Goal: Transaction & Acquisition: Book appointment/travel/reservation

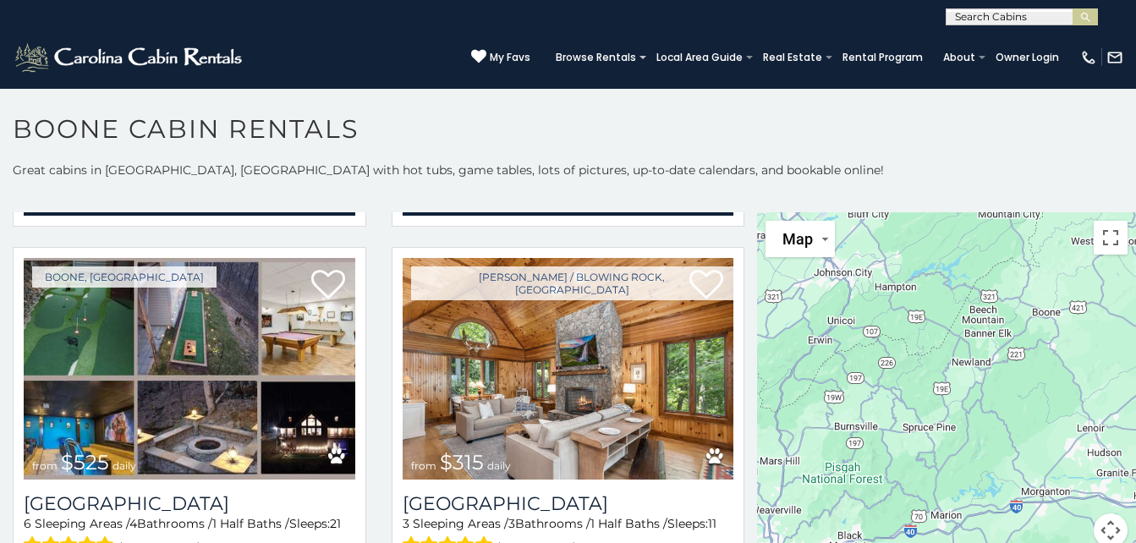
scroll to position [392, 0]
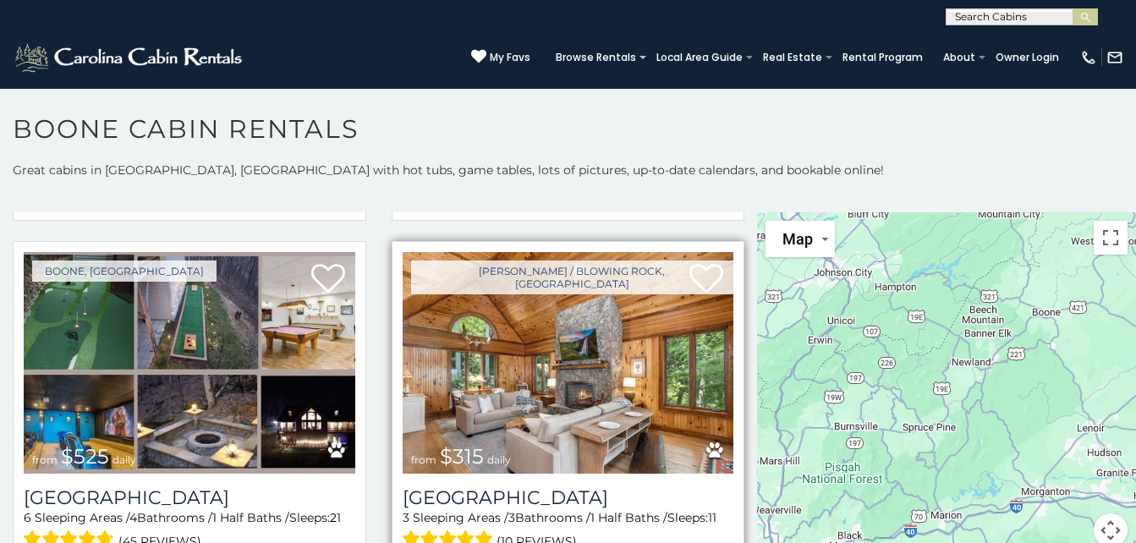
click at [707, 423] on img at bounding box center [569, 363] width 332 height 222
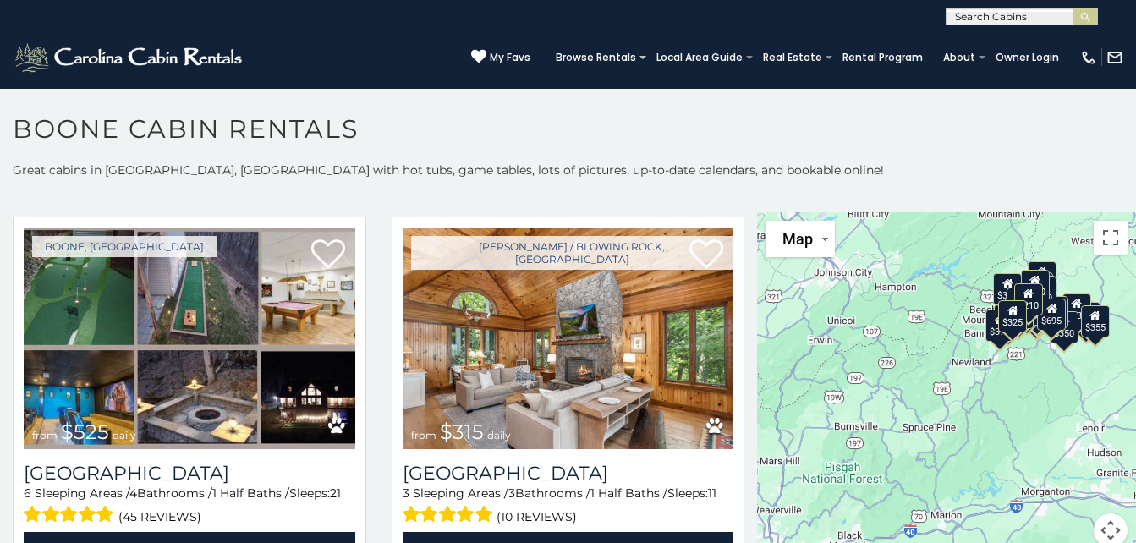
scroll to position [422, 0]
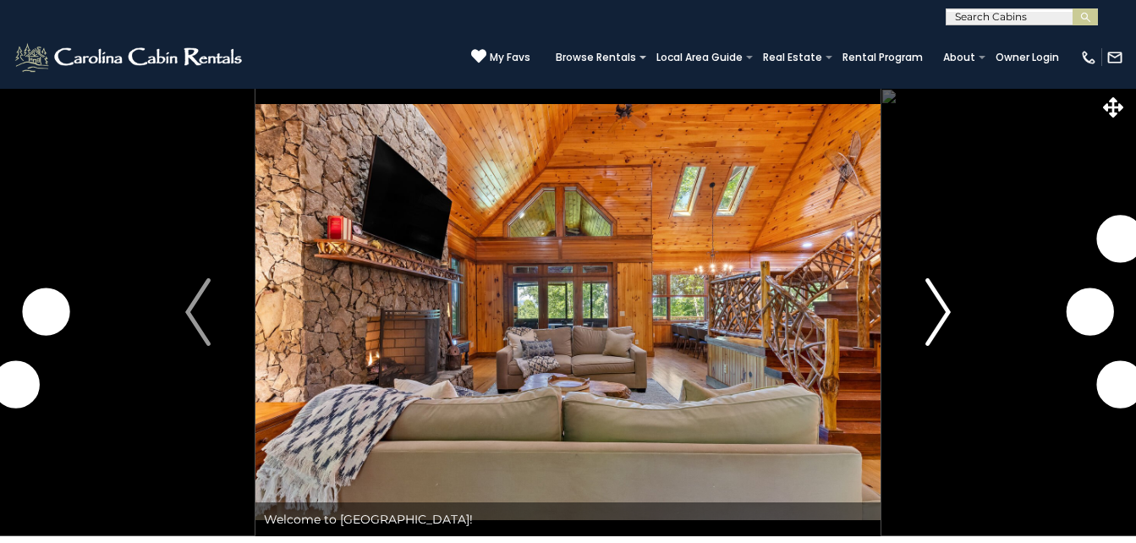
click at [947, 309] on img "Next" at bounding box center [938, 312] width 25 height 68
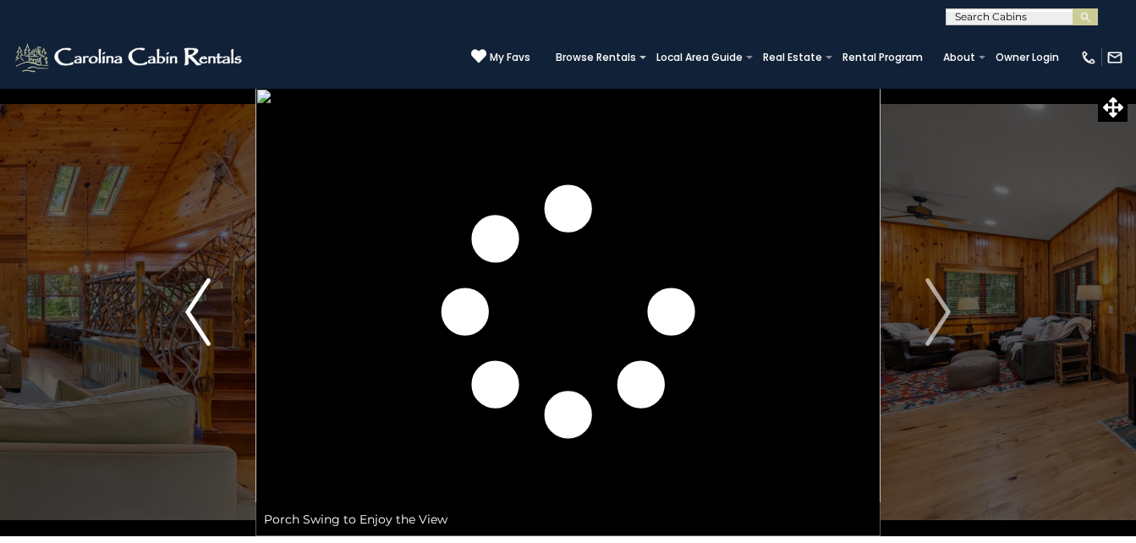
click at [201, 298] on img "Previous" at bounding box center [197, 312] width 25 height 68
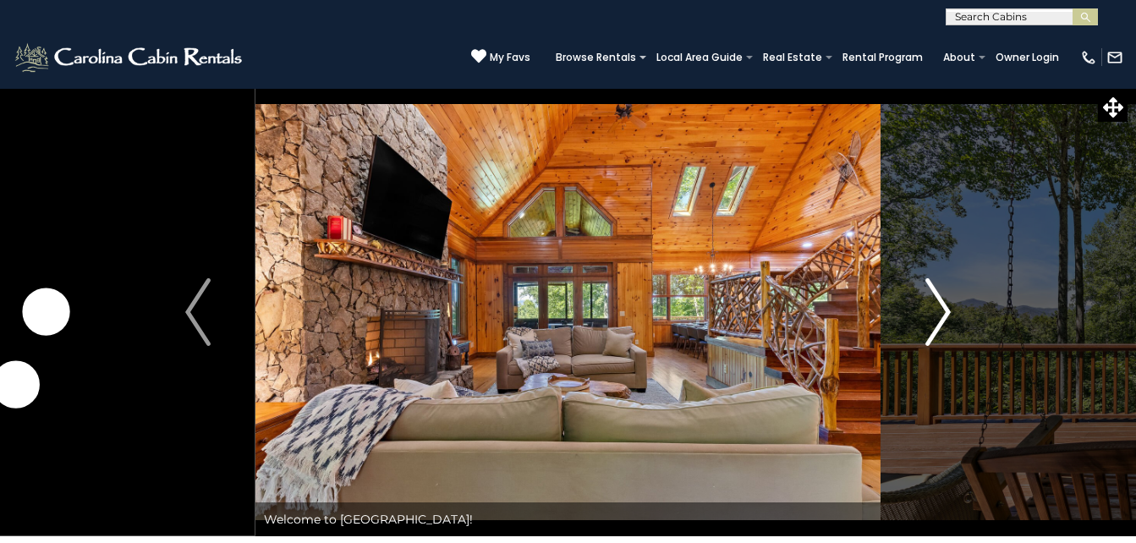
click at [938, 312] on img "Next" at bounding box center [938, 312] width 25 height 68
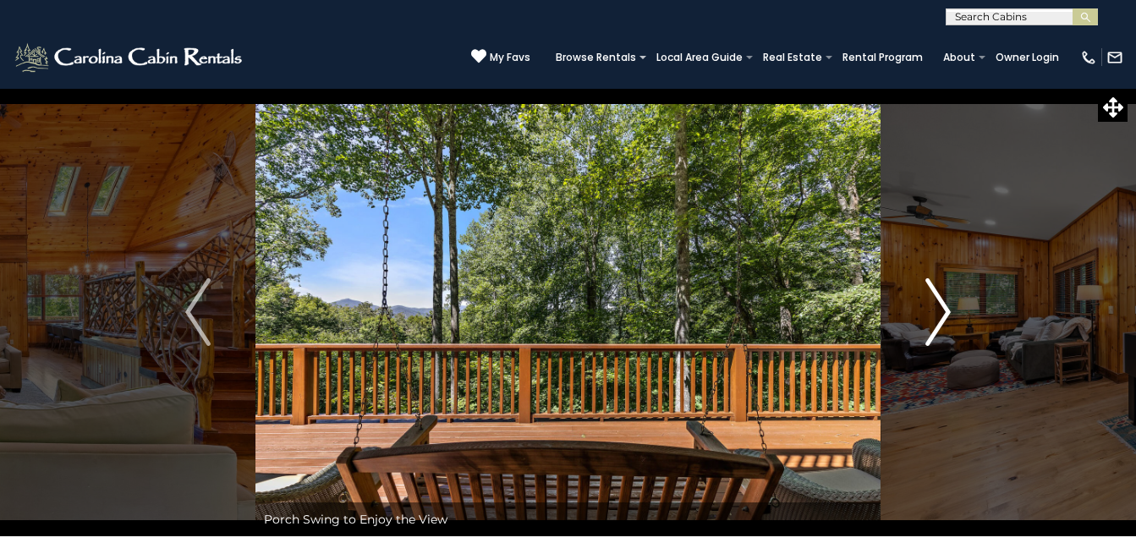
click at [942, 312] on img "Next" at bounding box center [938, 312] width 25 height 68
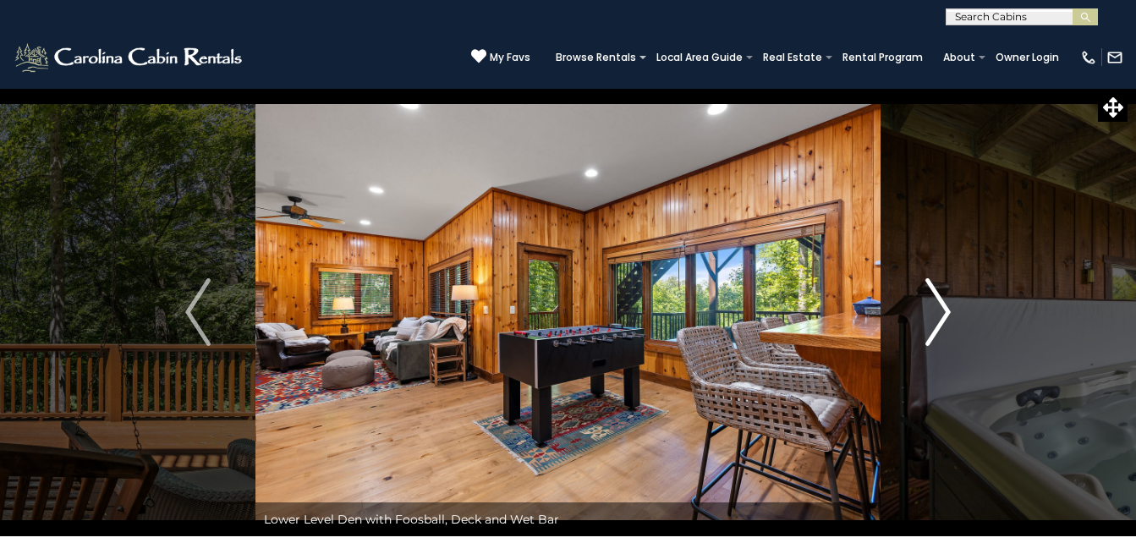
click at [952, 312] on button "Next" at bounding box center [938, 312] width 115 height 448
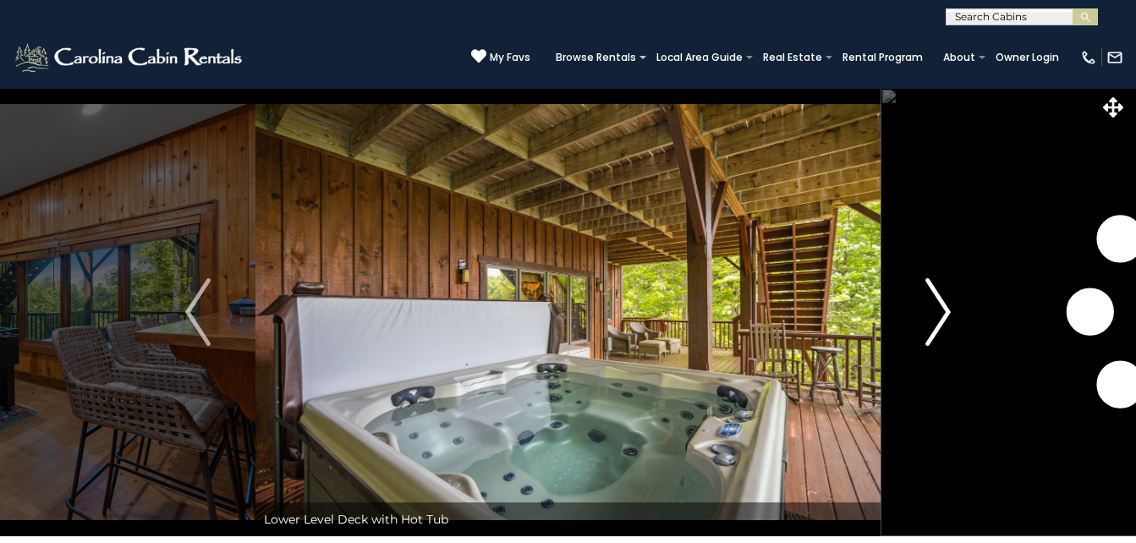
click at [952, 312] on button "Next" at bounding box center [938, 312] width 115 height 448
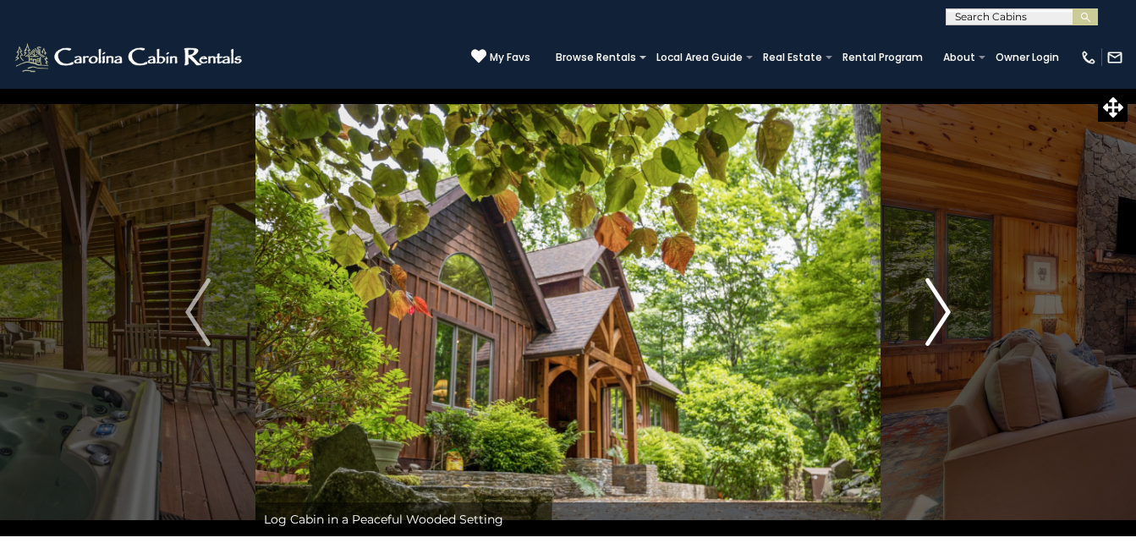
click at [952, 312] on button "Next" at bounding box center [938, 312] width 115 height 448
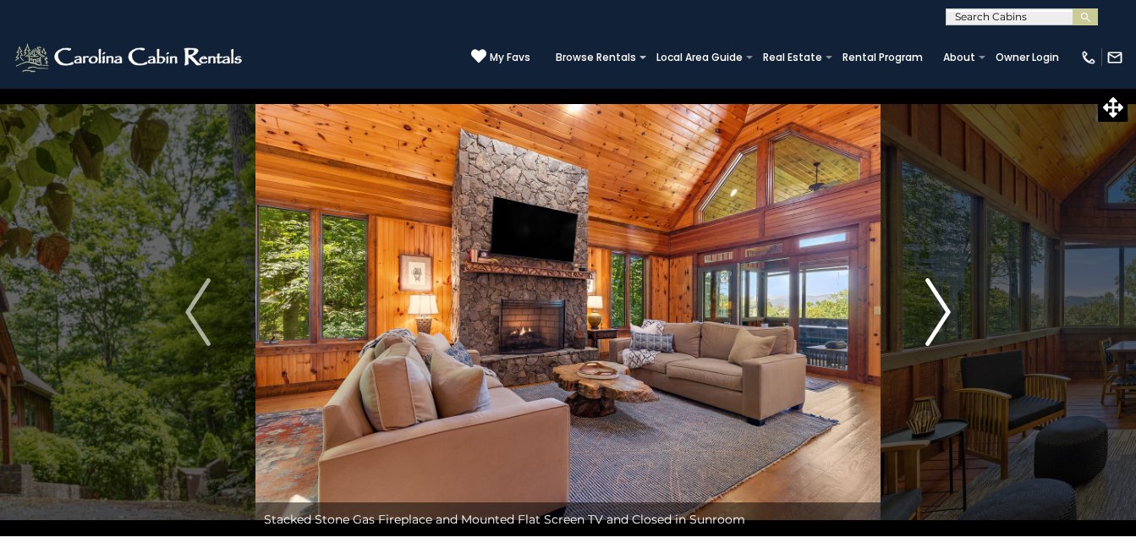
click at [952, 312] on button "Next" at bounding box center [938, 312] width 115 height 448
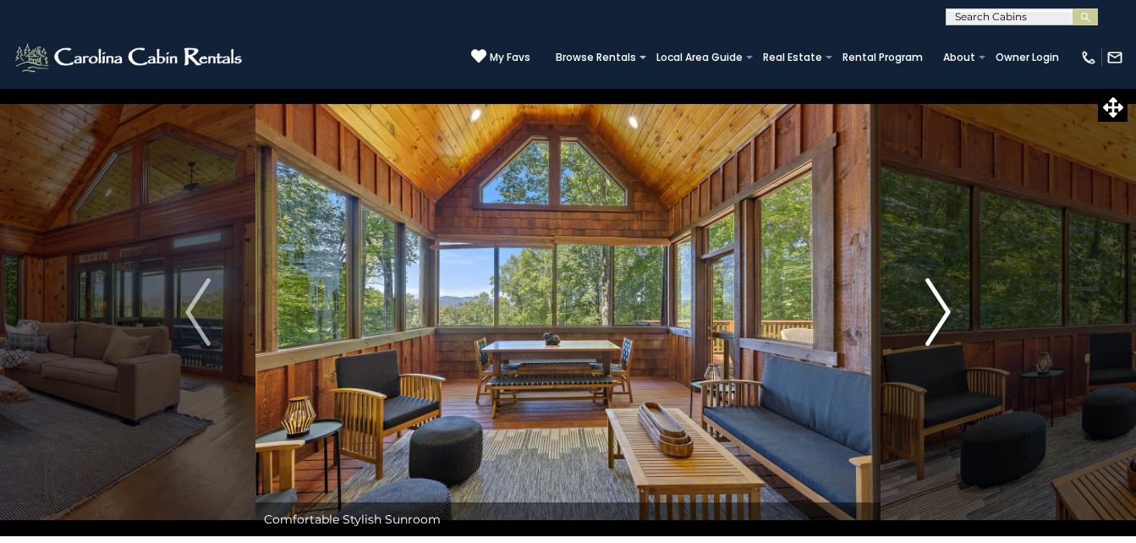
click at [952, 312] on button "Next" at bounding box center [938, 312] width 115 height 448
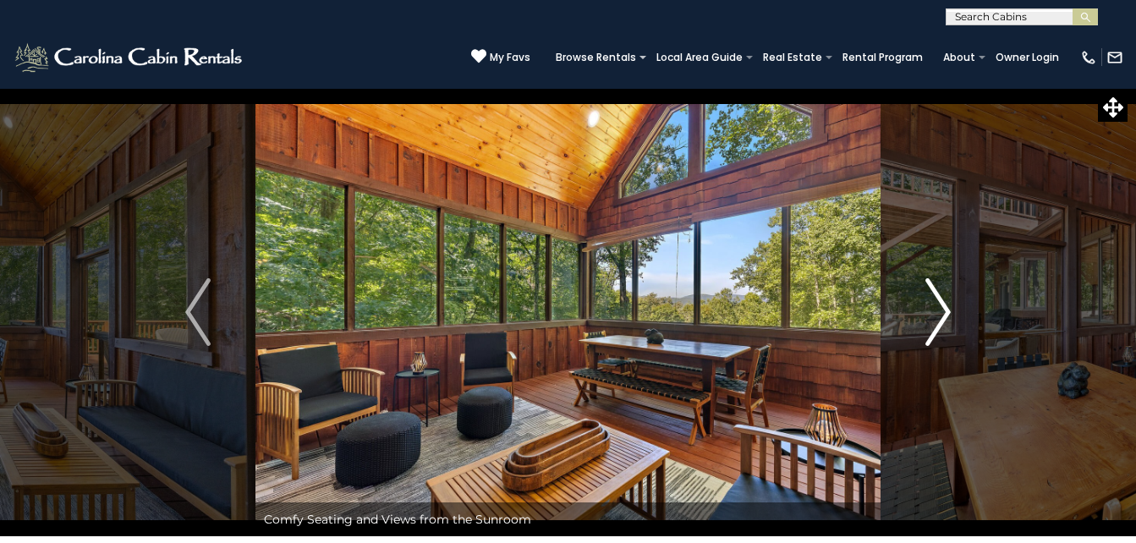
click at [948, 309] on img "Next" at bounding box center [938, 312] width 25 height 68
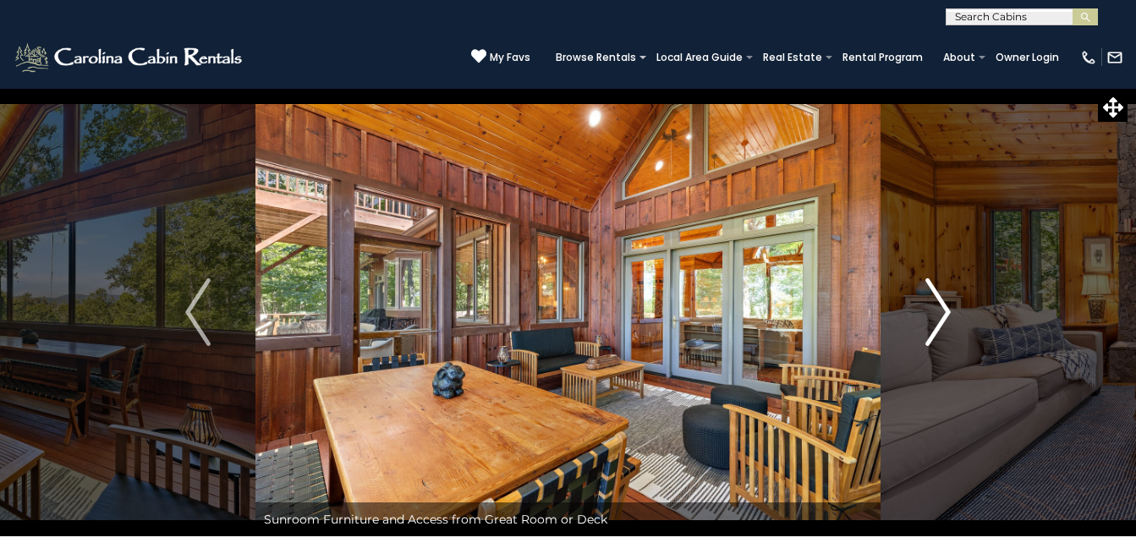
click at [948, 309] on img "Next" at bounding box center [938, 312] width 25 height 68
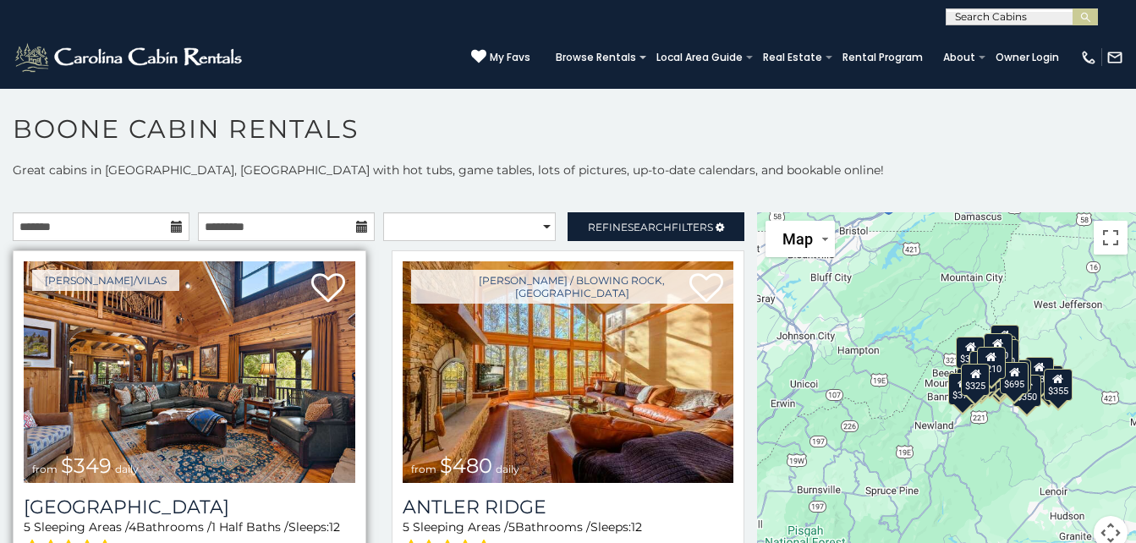
click at [267, 387] on img at bounding box center [190, 372] width 332 height 222
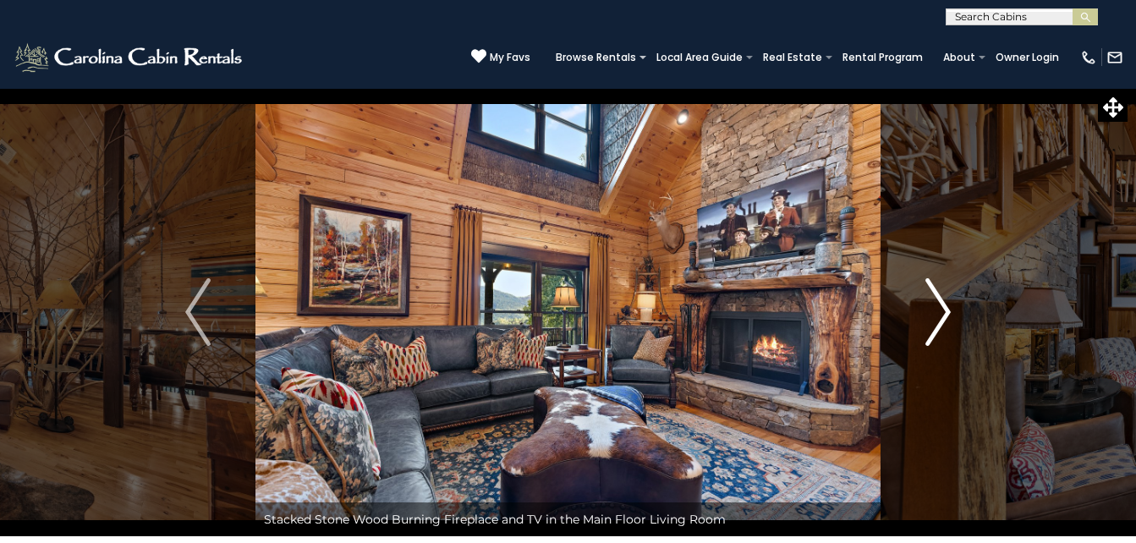
click at [943, 320] on img "Next" at bounding box center [938, 312] width 25 height 68
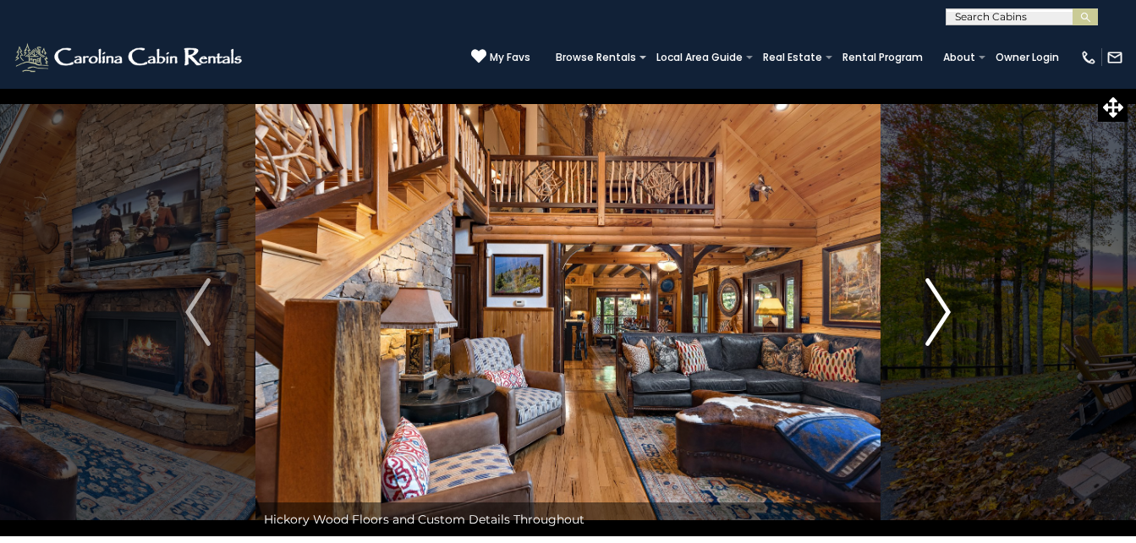
click at [951, 318] on img "Next" at bounding box center [938, 312] width 25 height 68
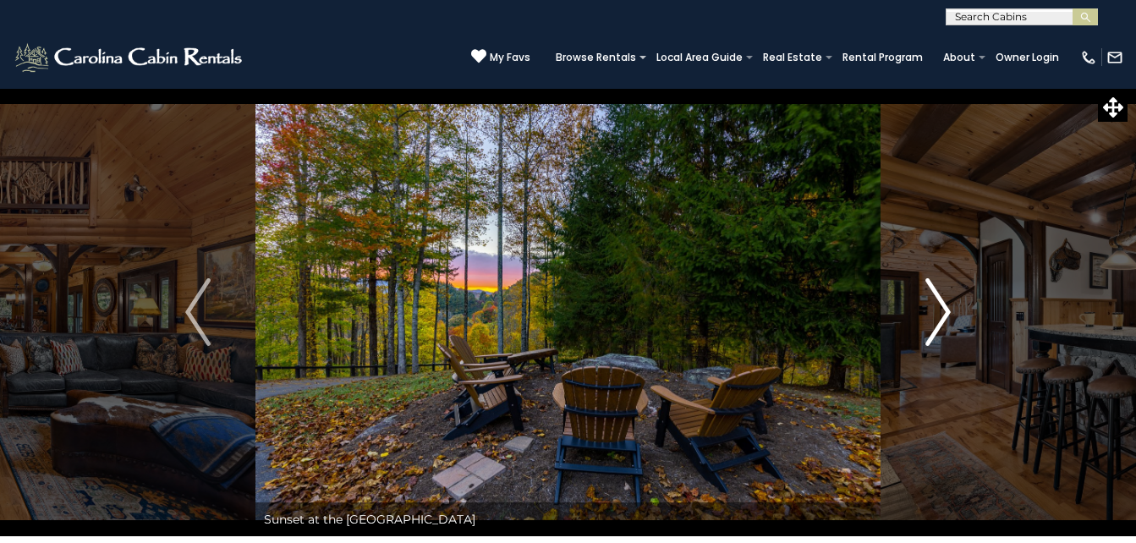
click at [948, 318] on img "Next" at bounding box center [938, 312] width 25 height 68
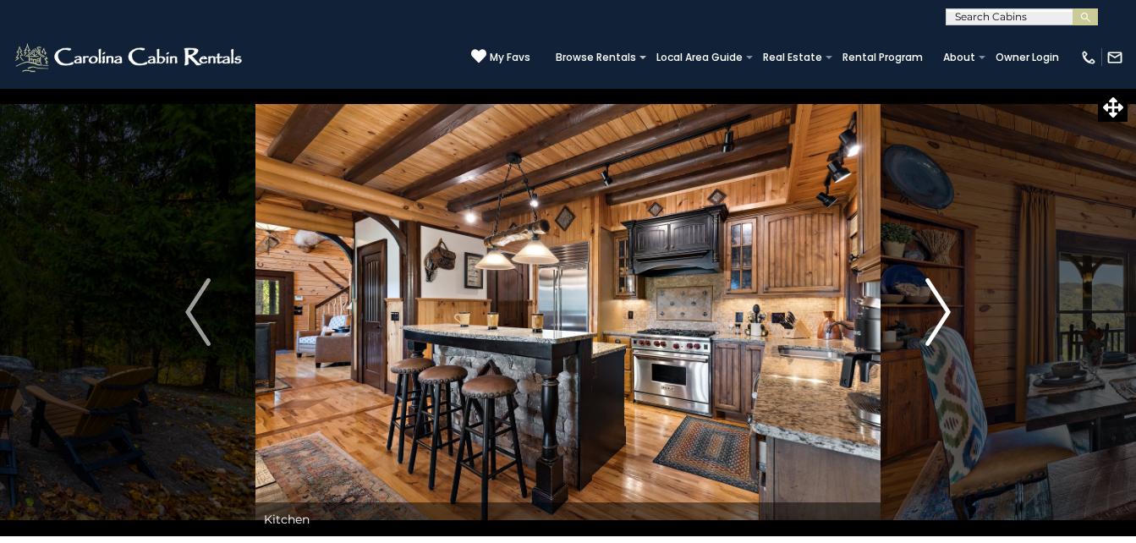
click at [960, 316] on button "Next" at bounding box center [938, 312] width 115 height 448
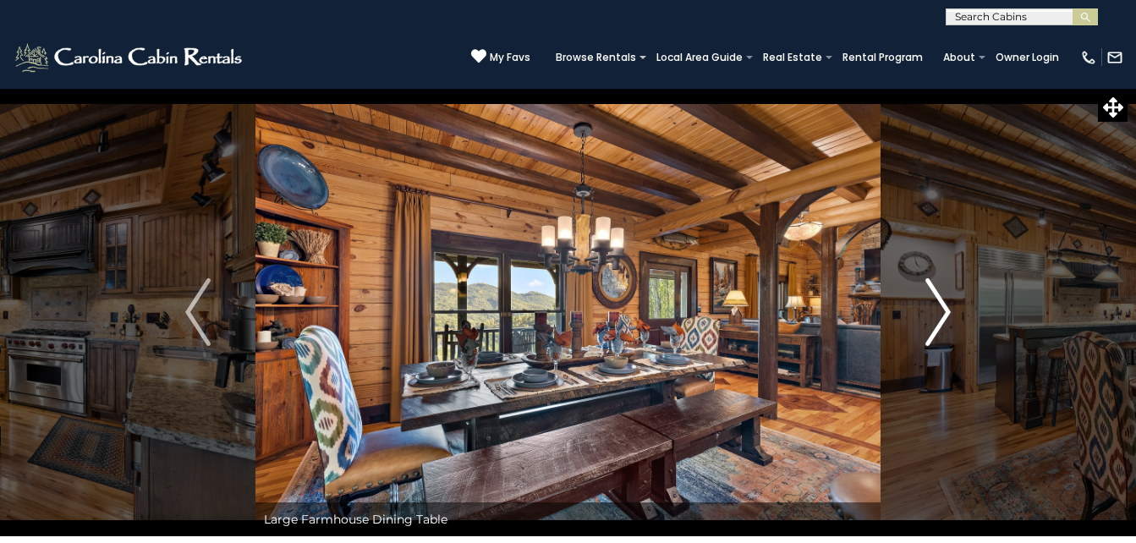
click at [952, 318] on button "Next" at bounding box center [938, 312] width 115 height 448
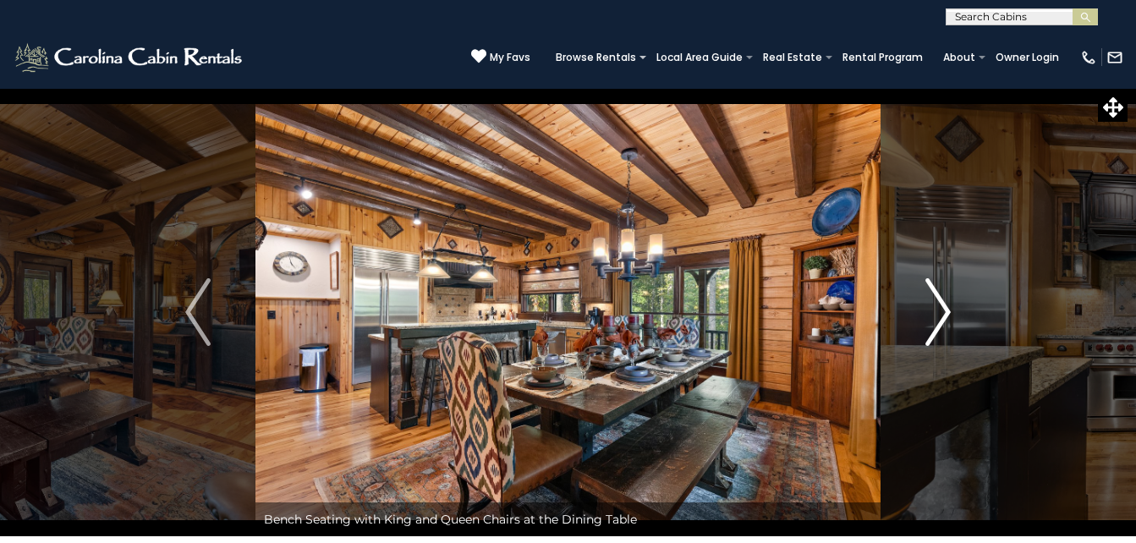
click at [947, 321] on img "Next" at bounding box center [938, 312] width 25 height 68
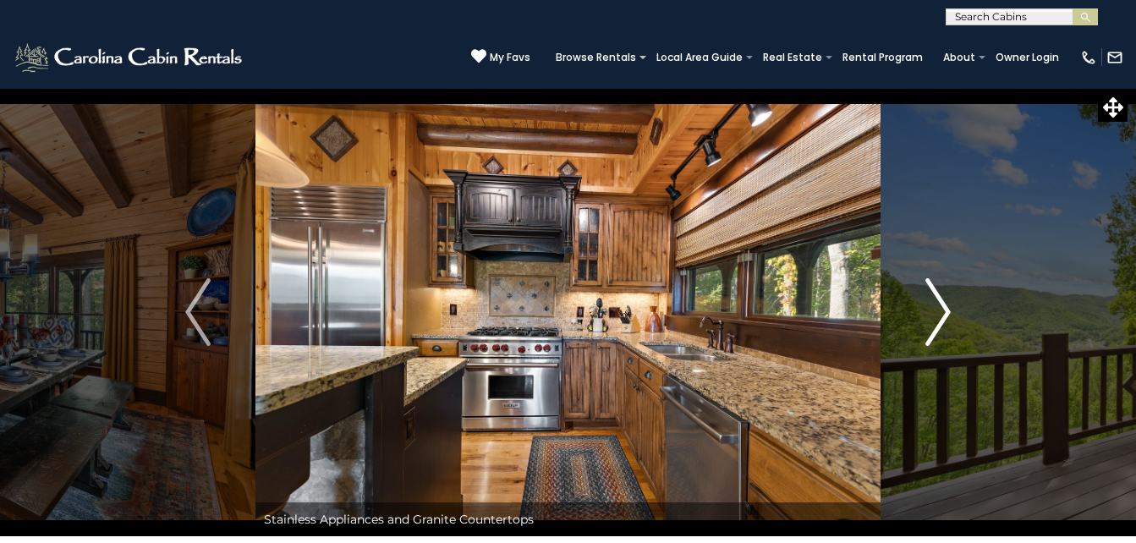
click at [946, 326] on img "Next" at bounding box center [938, 312] width 25 height 68
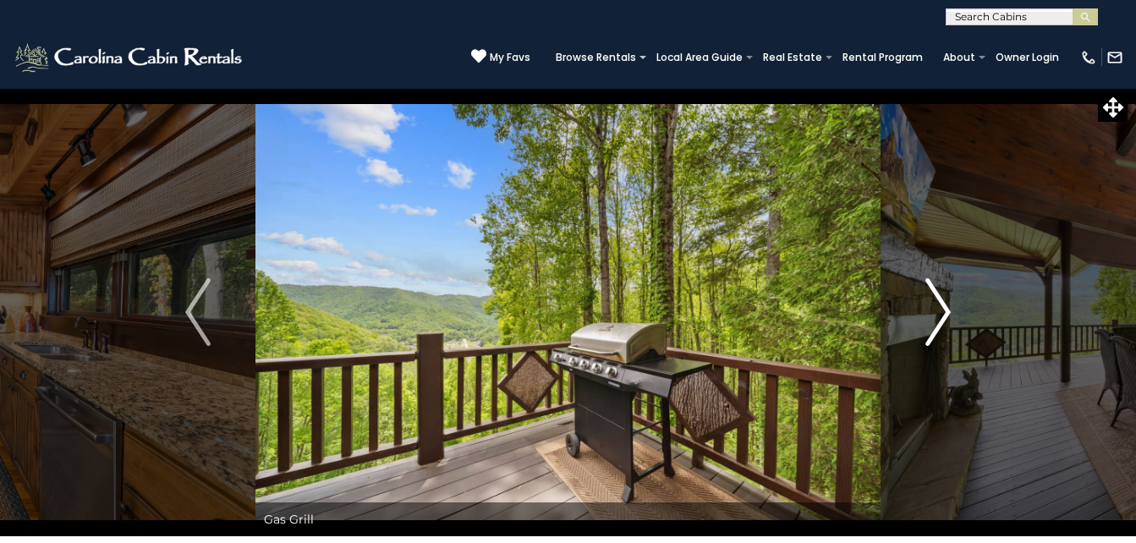
click at [946, 318] on img "Next" at bounding box center [938, 312] width 25 height 68
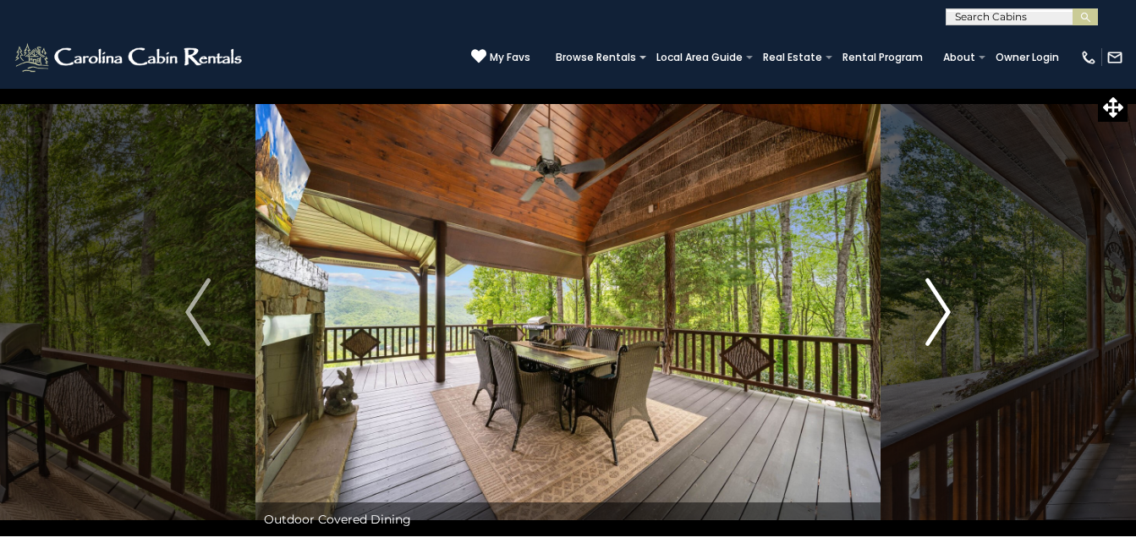
click at [946, 321] on img "Next" at bounding box center [938, 312] width 25 height 68
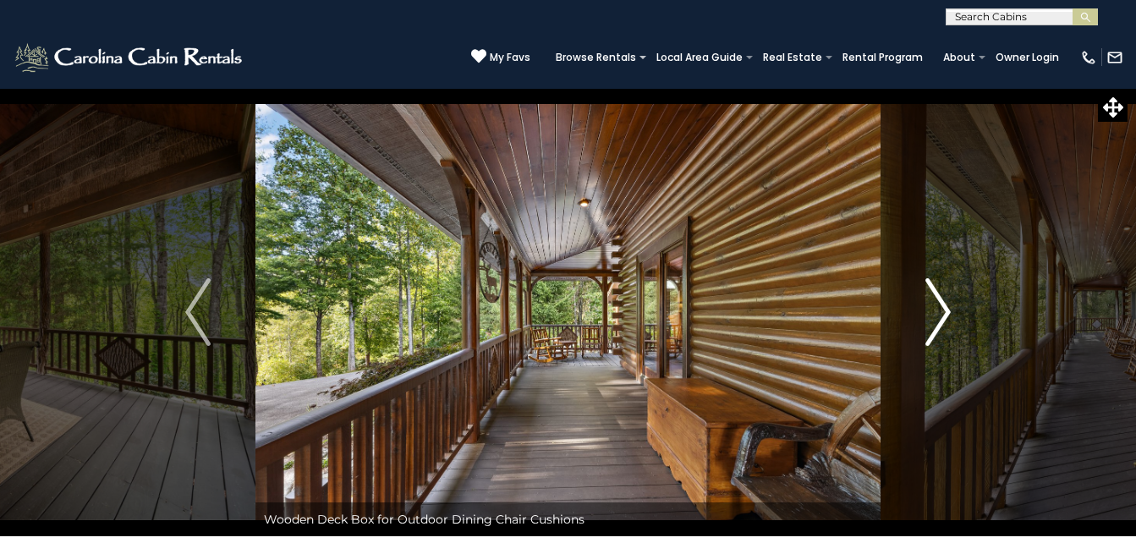
click at [955, 320] on button "Next" at bounding box center [938, 312] width 115 height 448
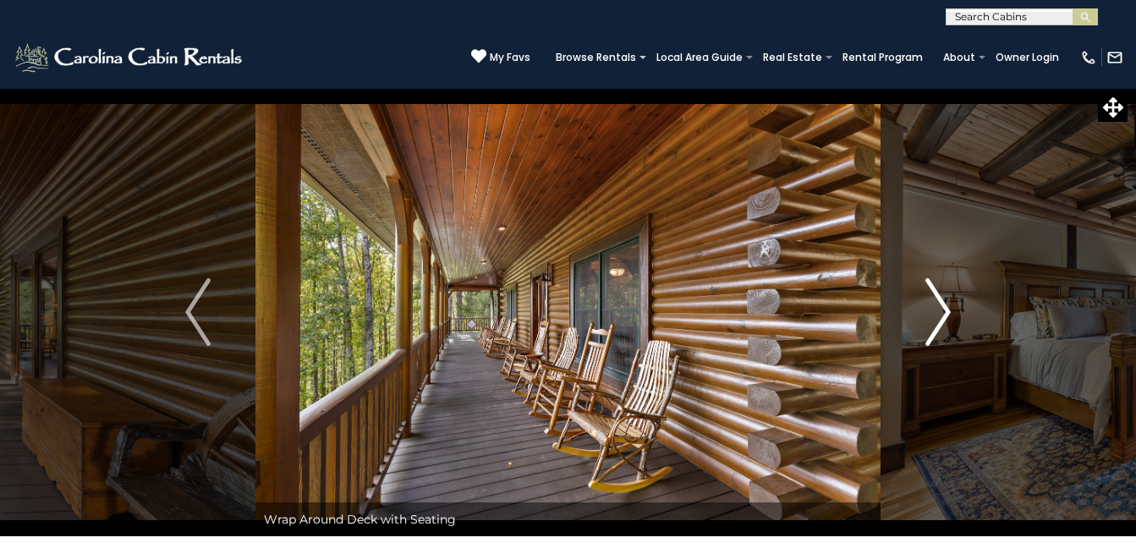
click at [950, 321] on img "Next" at bounding box center [938, 312] width 25 height 68
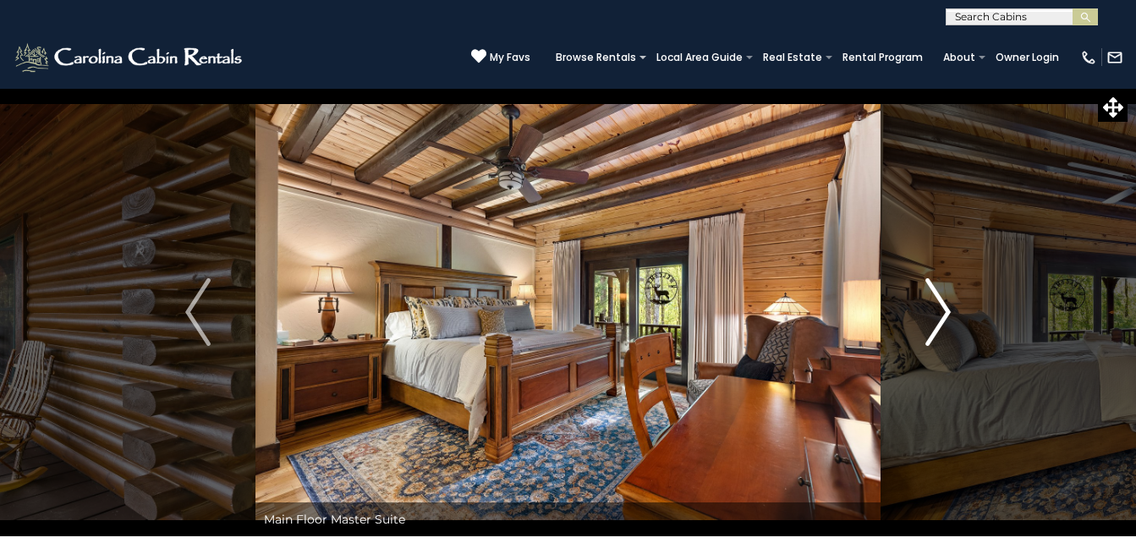
click at [954, 315] on button "Next" at bounding box center [938, 312] width 115 height 448
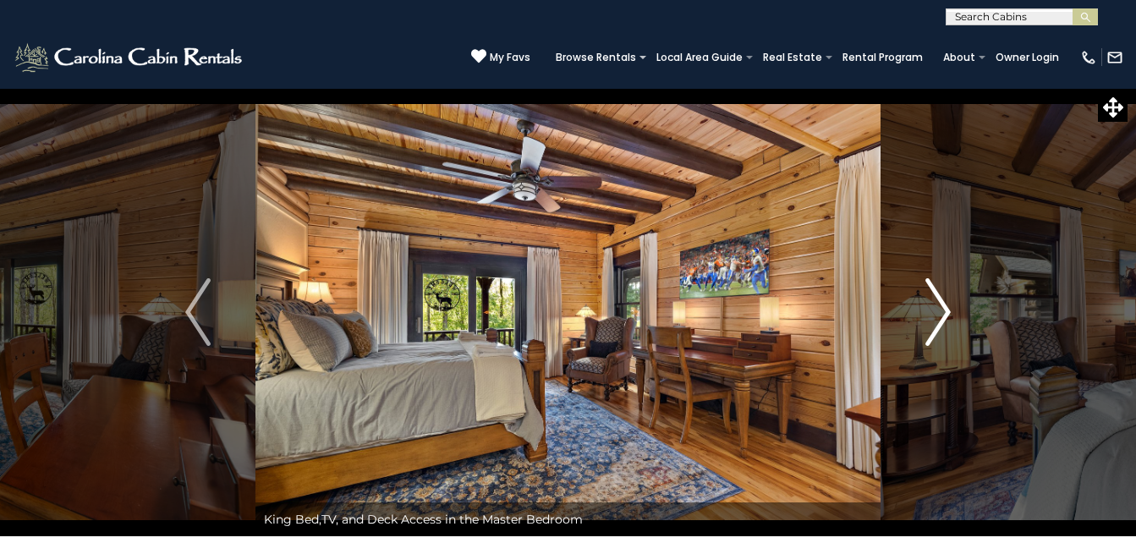
click at [952, 324] on button "Next" at bounding box center [938, 312] width 115 height 448
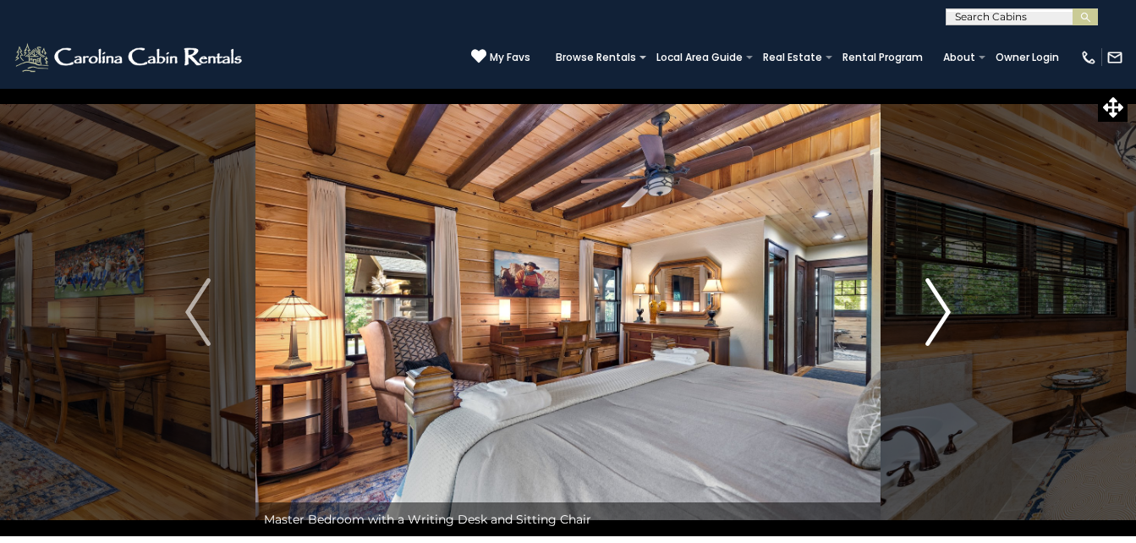
click at [954, 317] on button "Next" at bounding box center [938, 312] width 115 height 448
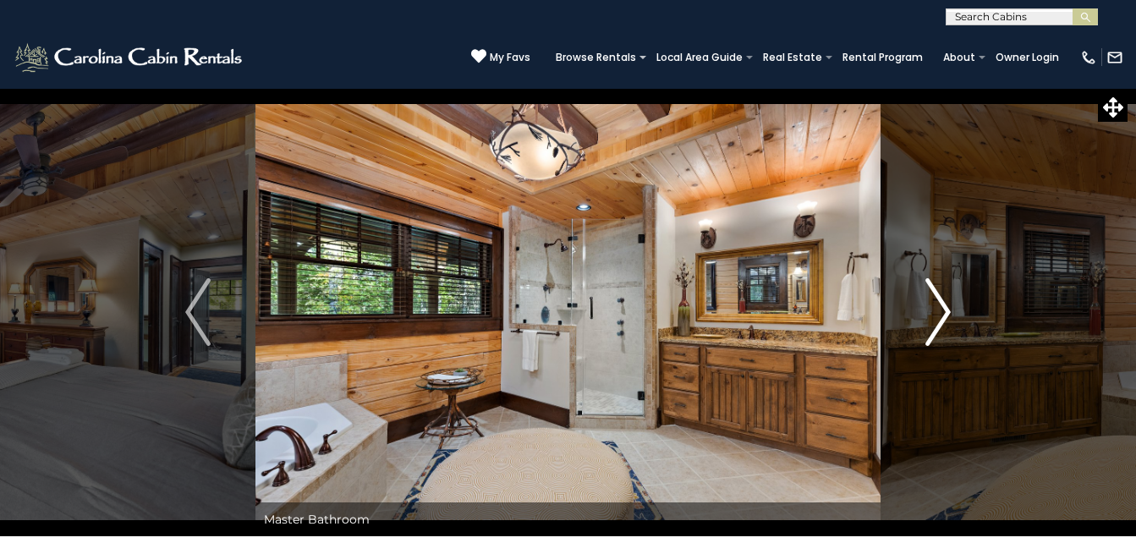
click at [955, 327] on button "Next" at bounding box center [938, 312] width 115 height 448
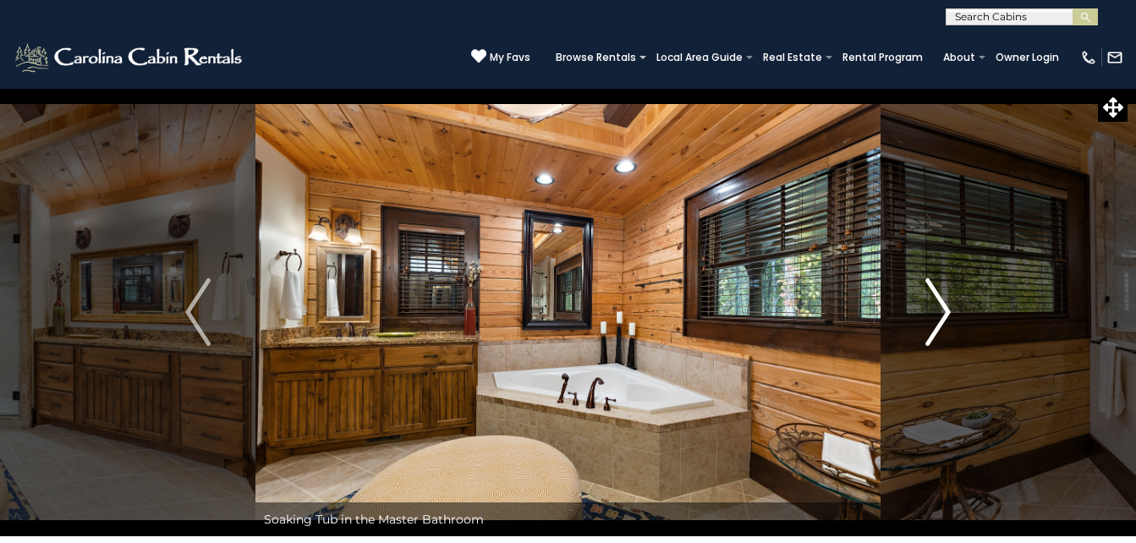
click at [960, 315] on button "Next" at bounding box center [938, 312] width 115 height 448
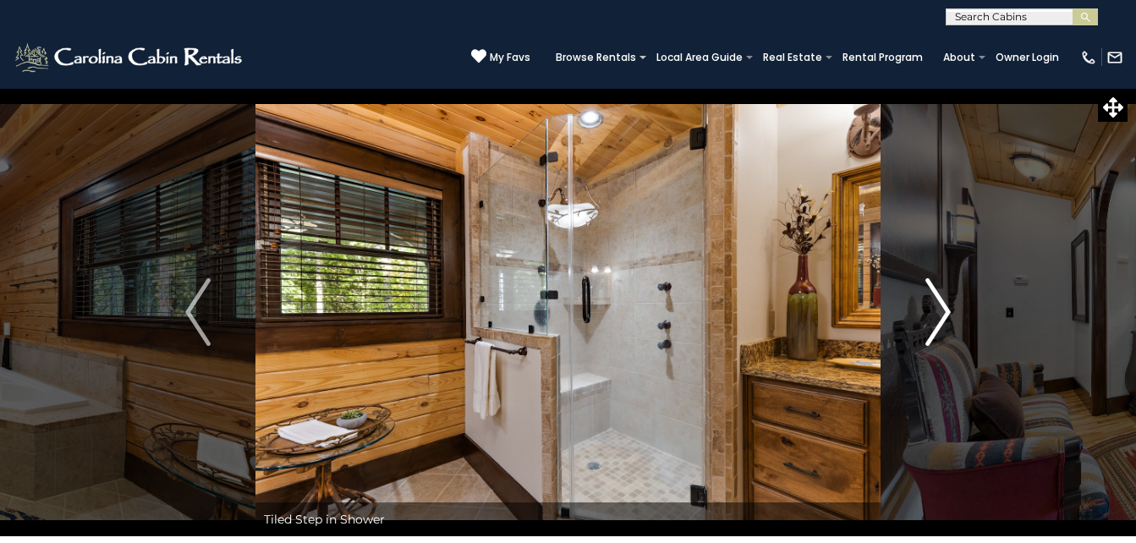
click at [949, 317] on img "Next" at bounding box center [938, 312] width 25 height 68
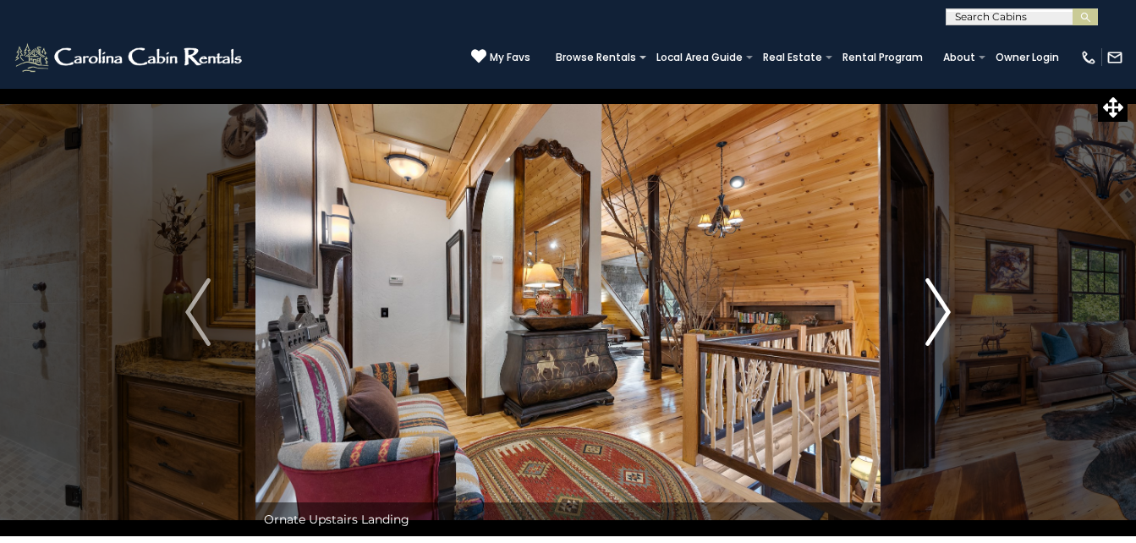
click at [944, 322] on img "Next" at bounding box center [938, 312] width 25 height 68
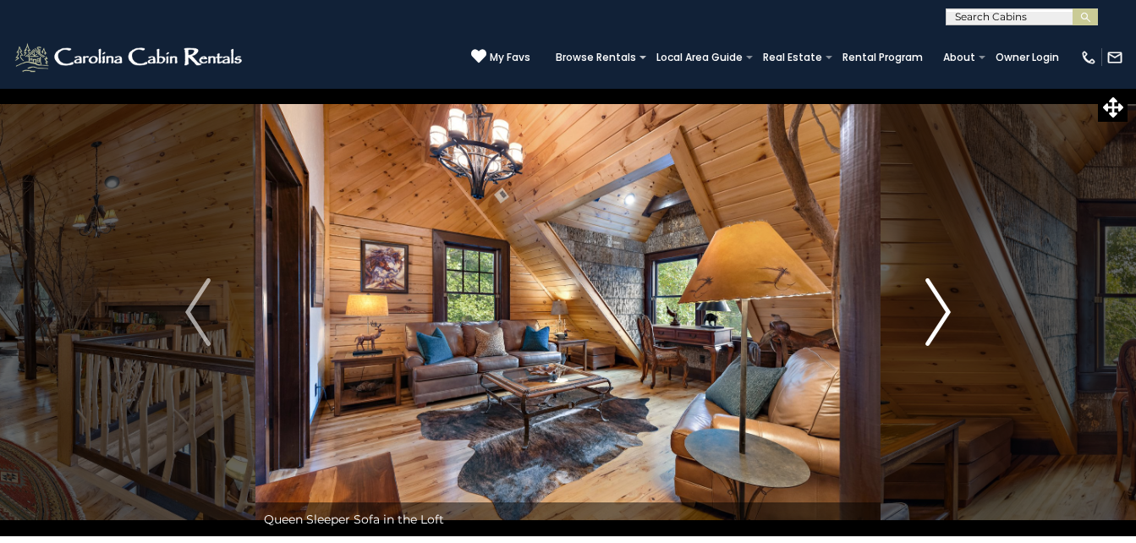
click at [958, 321] on button "Next" at bounding box center [938, 312] width 115 height 448
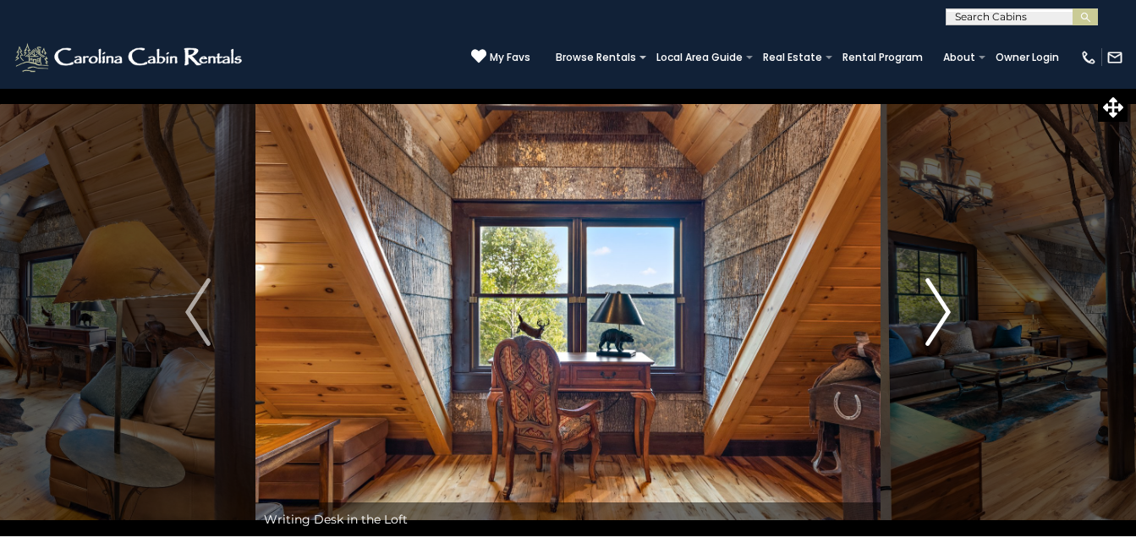
click at [964, 325] on button "Next" at bounding box center [938, 312] width 115 height 448
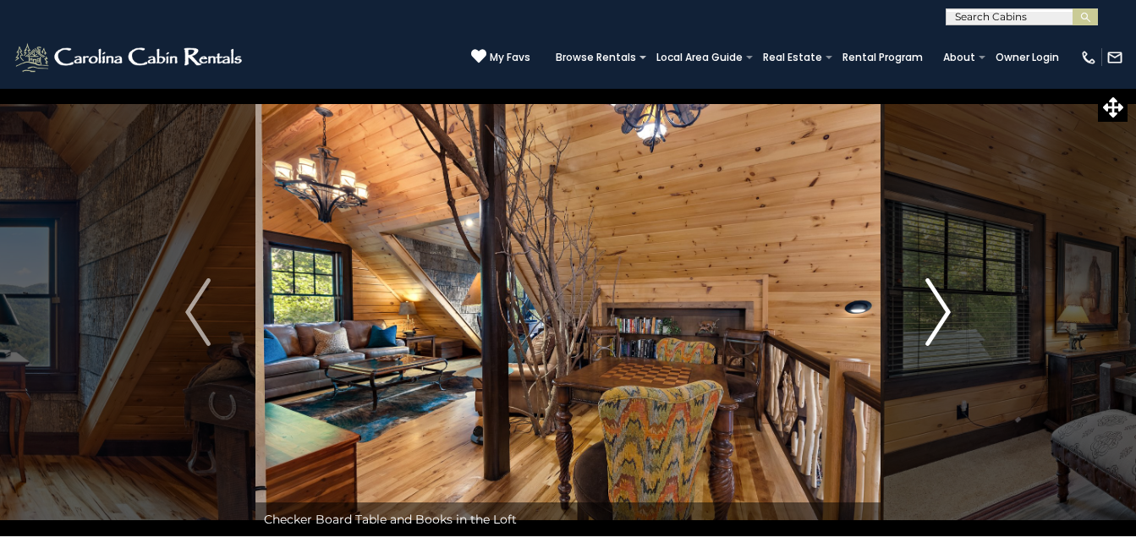
click at [959, 318] on button "Next" at bounding box center [938, 312] width 115 height 448
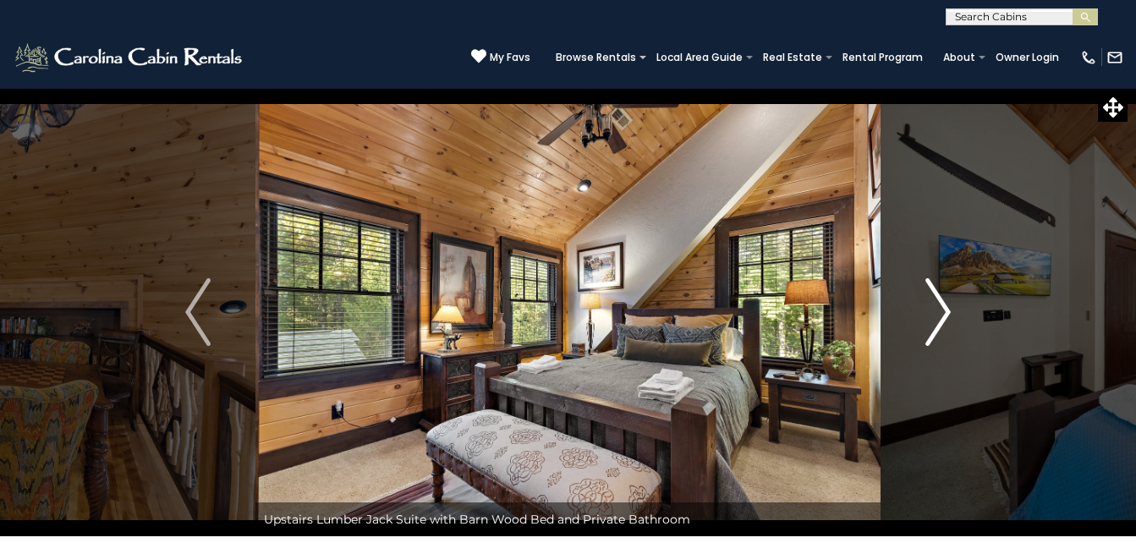
click at [951, 320] on img "Next" at bounding box center [938, 312] width 25 height 68
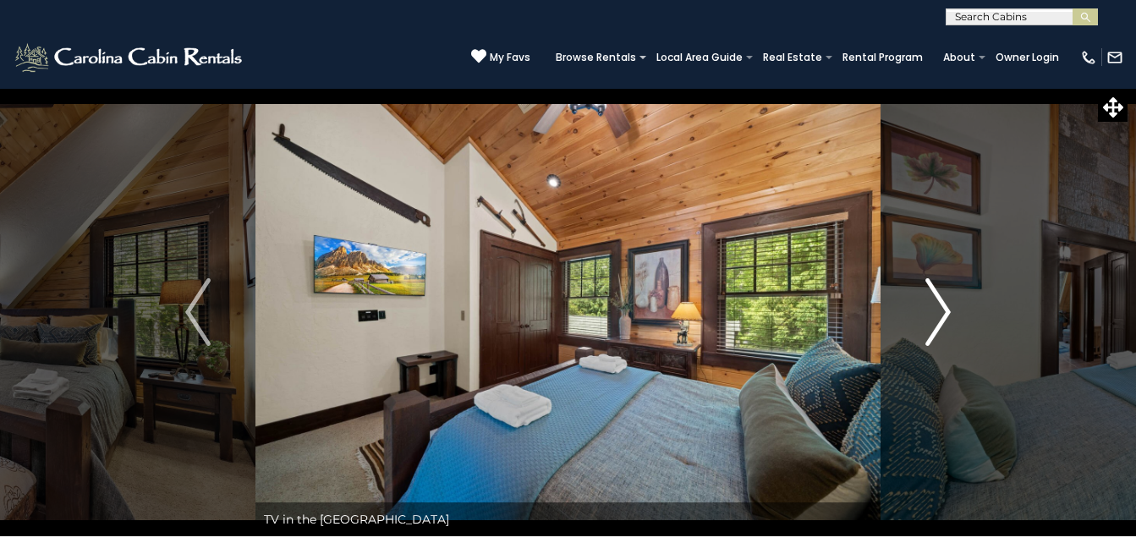
click at [952, 324] on button "Next" at bounding box center [938, 312] width 115 height 448
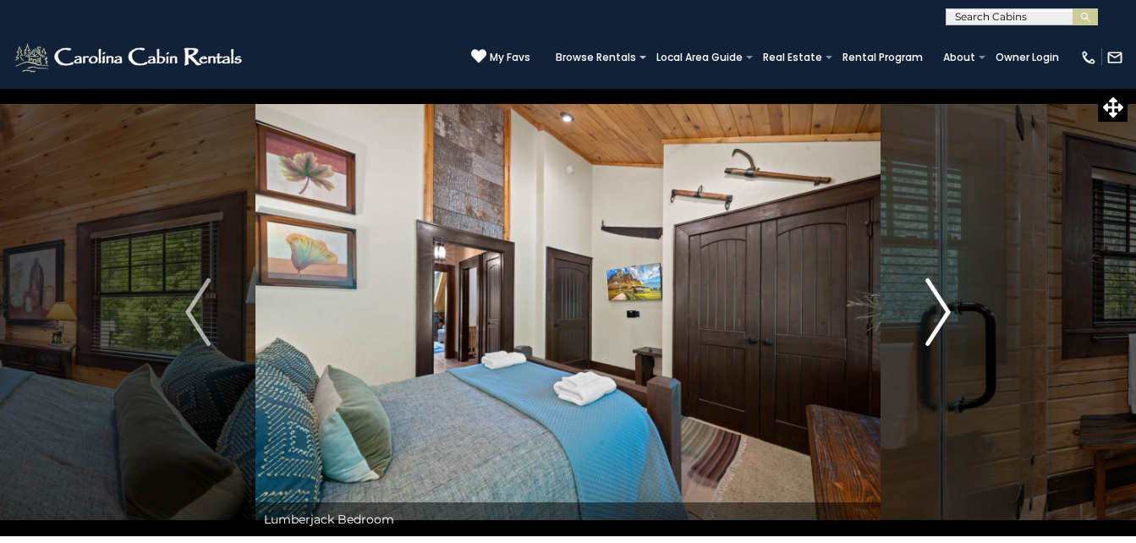
click at [953, 318] on button "Next" at bounding box center [938, 312] width 115 height 448
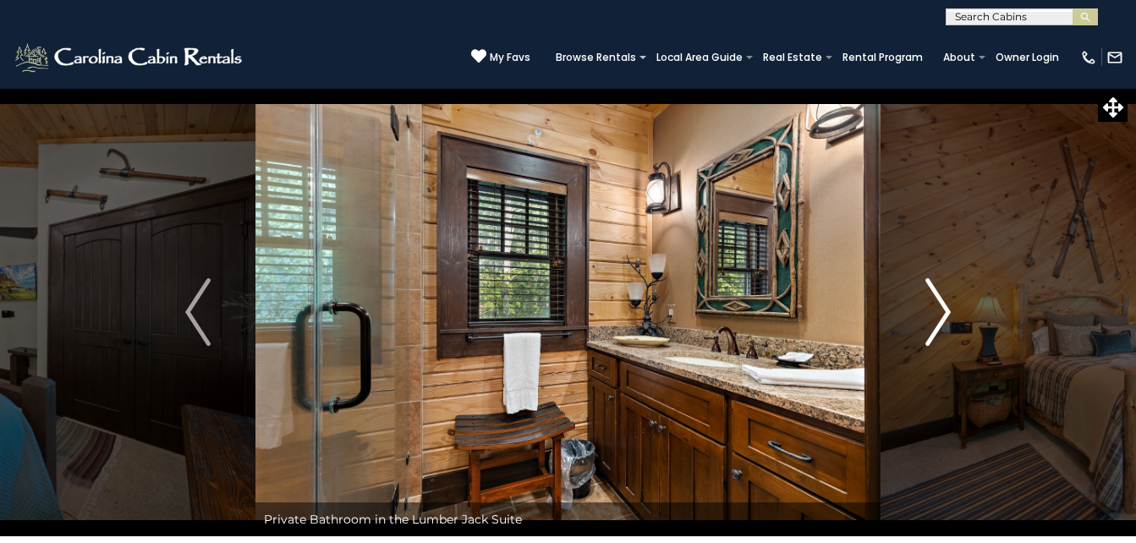
click at [944, 336] on img "Next" at bounding box center [938, 312] width 25 height 68
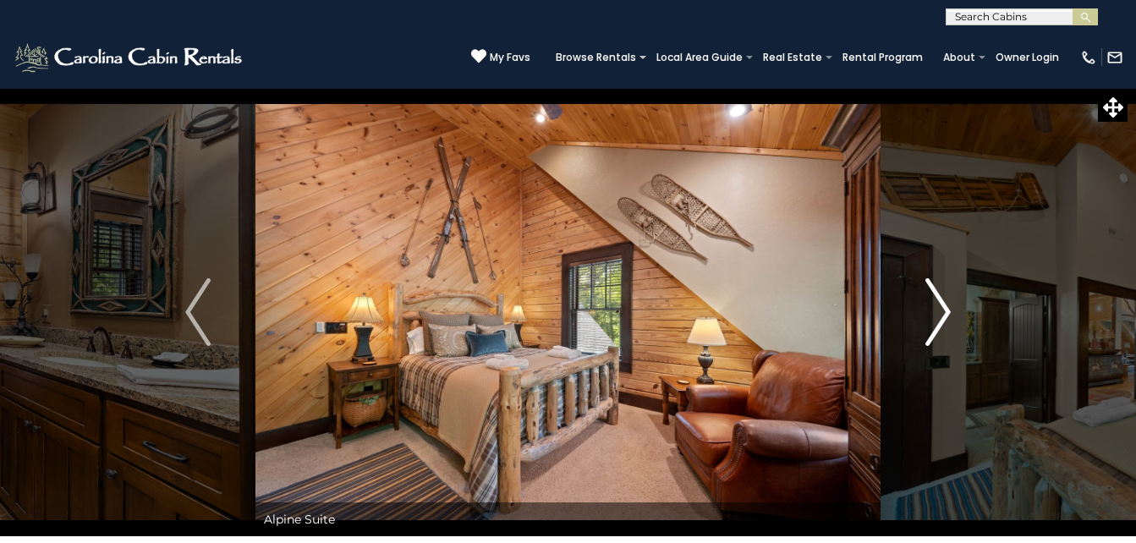
click at [953, 328] on button "Next" at bounding box center [938, 312] width 115 height 448
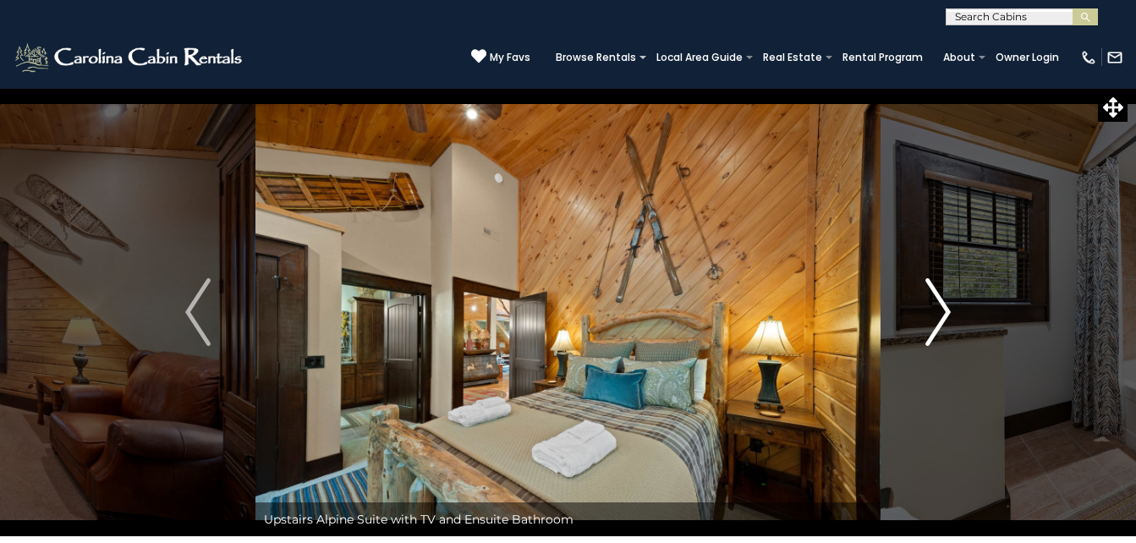
click at [949, 327] on img "Next" at bounding box center [938, 312] width 25 height 68
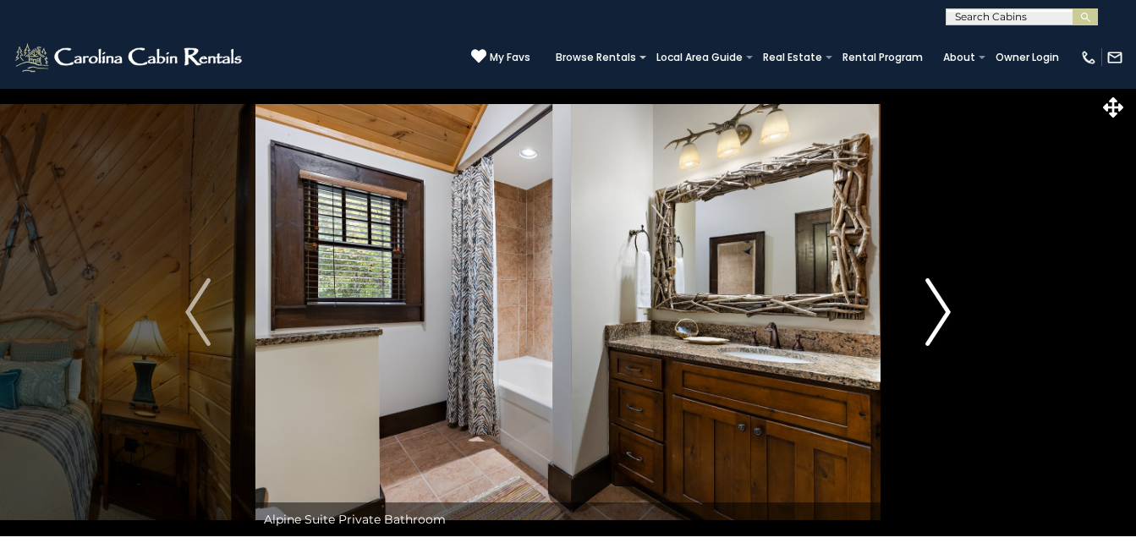
click at [951, 323] on img "Next" at bounding box center [938, 312] width 25 height 68
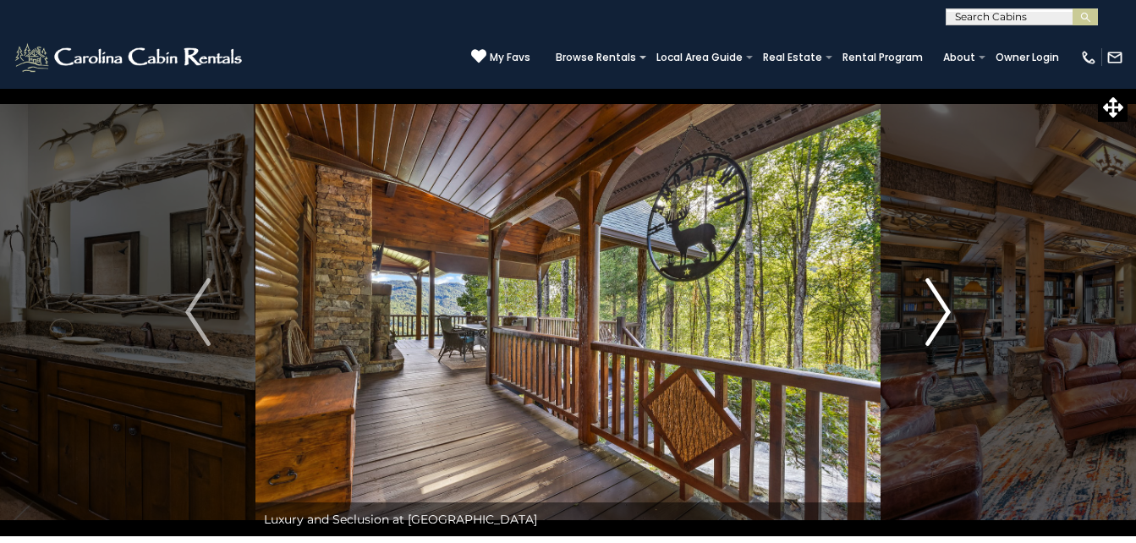
click at [949, 316] on img "Next" at bounding box center [938, 312] width 25 height 68
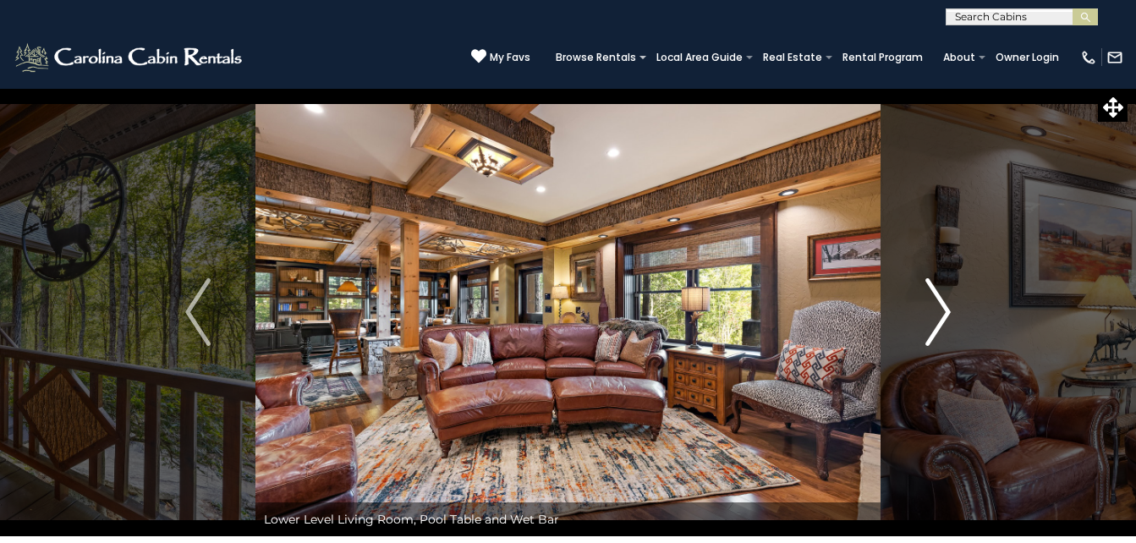
click at [934, 322] on img "Next" at bounding box center [938, 312] width 25 height 68
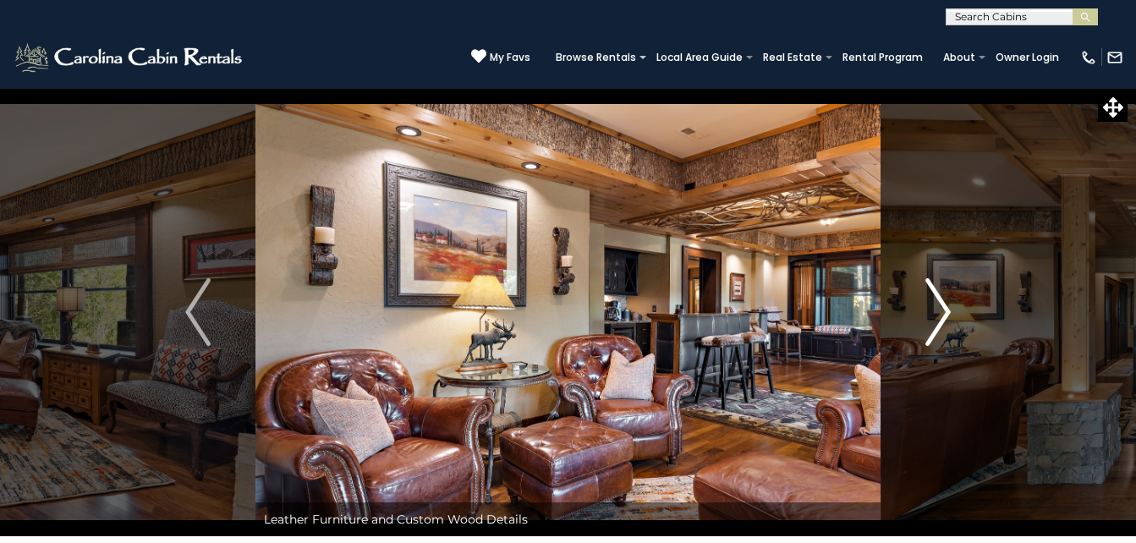
click at [938, 325] on img "Next" at bounding box center [938, 312] width 25 height 68
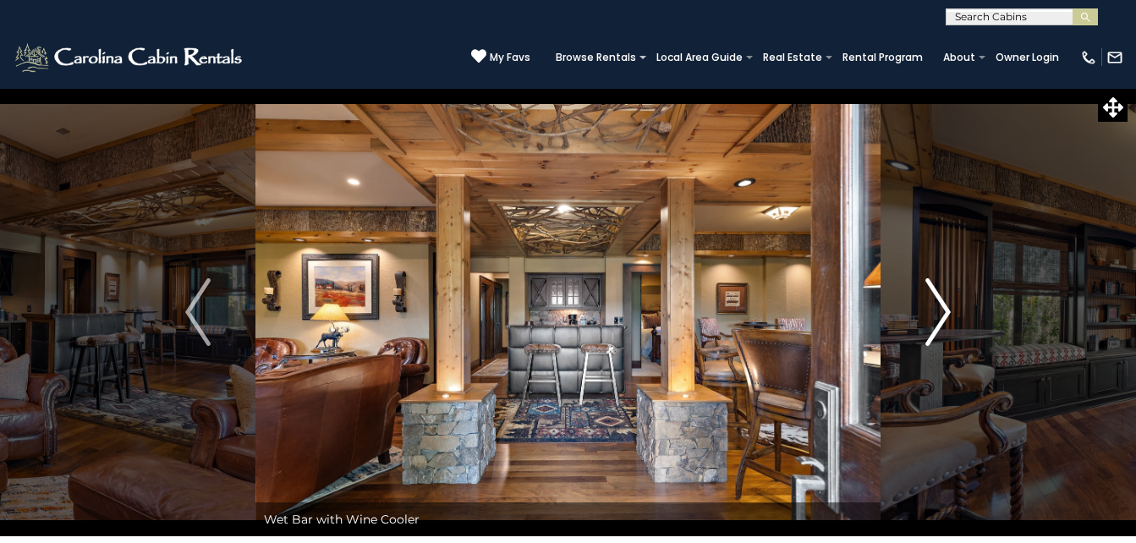
click at [944, 312] on img "Next" at bounding box center [938, 312] width 25 height 68
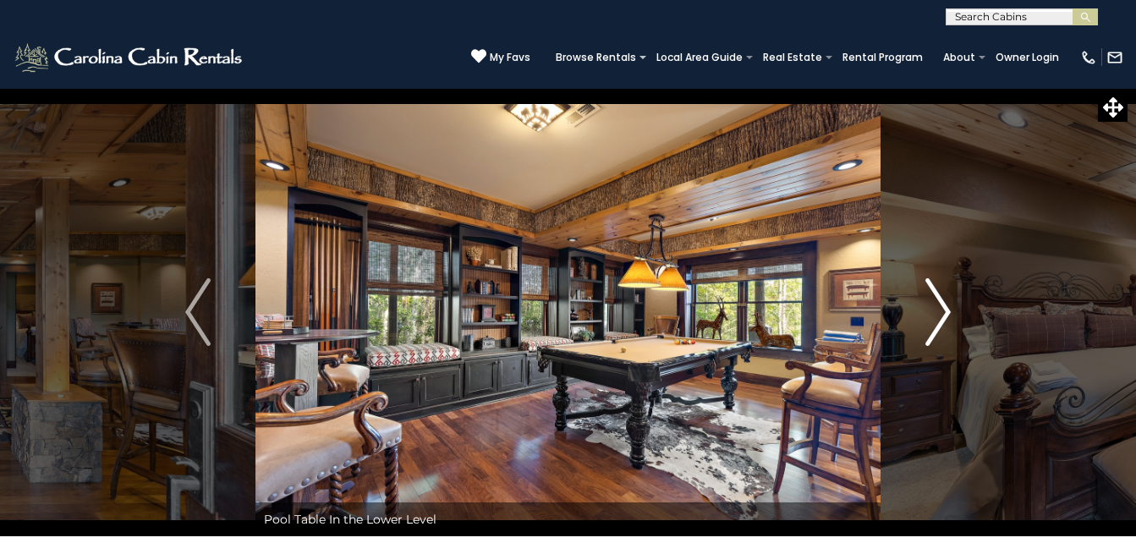
click at [942, 324] on img "Next" at bounding box center [938, 312] width 25 height 68
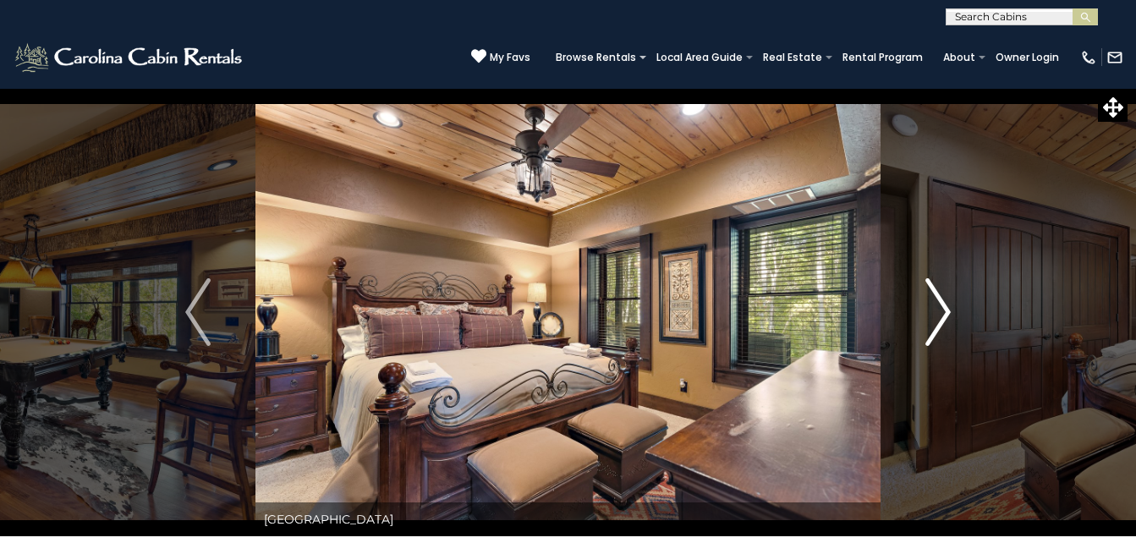
click at [942, 315] on img "Next" at bounding box center [938, 312] width 25 height 68
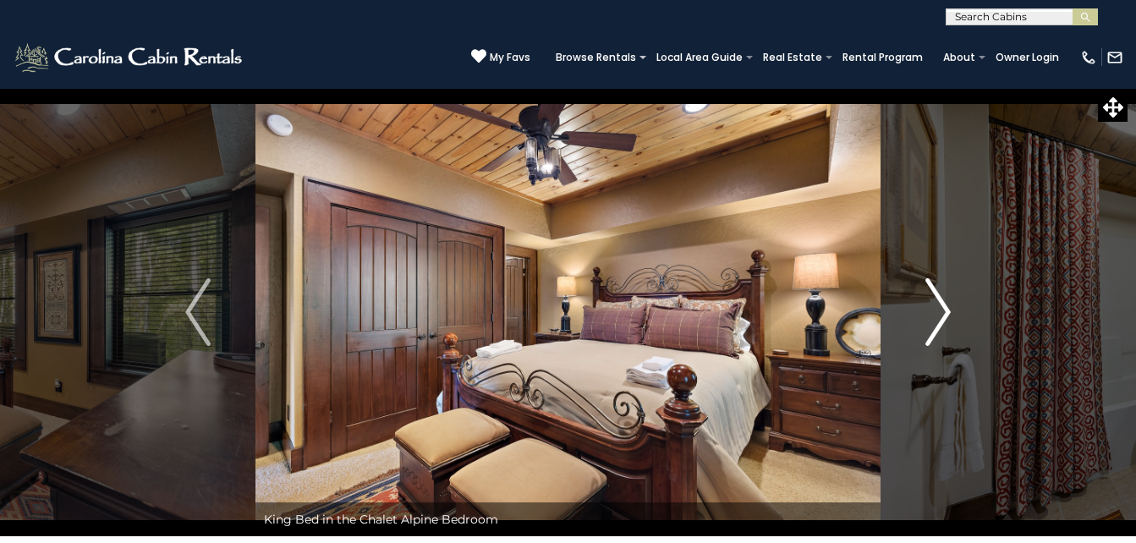
click at [938, 324] on img "Next" at bounding box center [938, 312] width 25 height 68
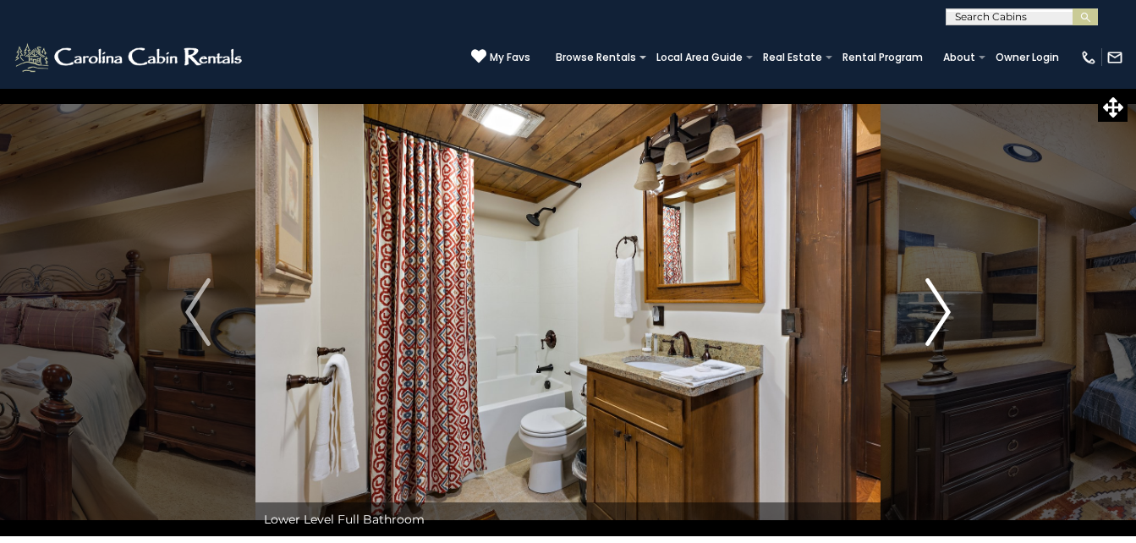
click at [948, 320] on img "Next" at bounding box center [938, 312] width 25 height 68
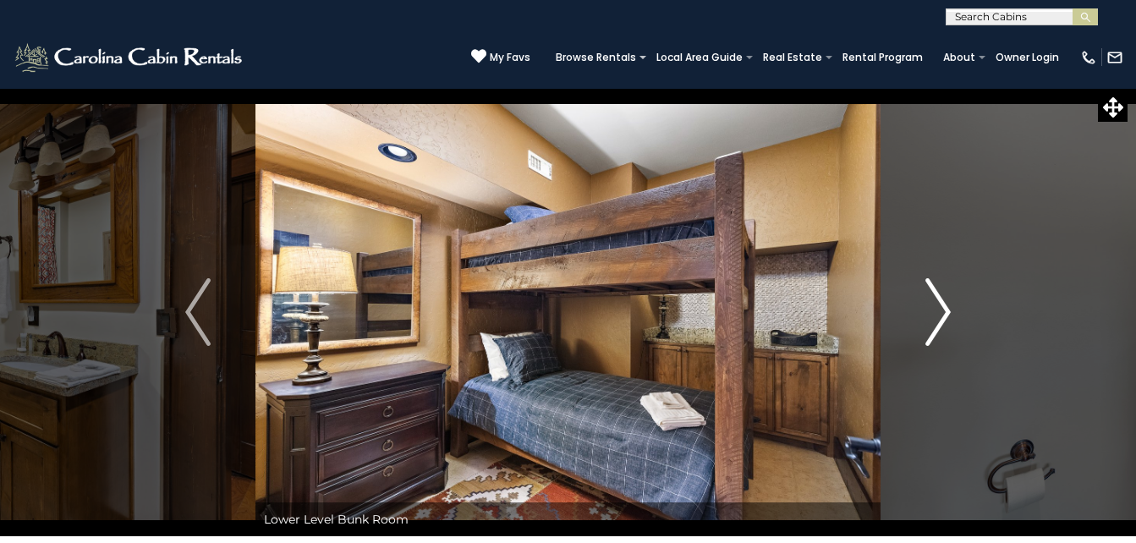
click at [941, 320] on img "Next" at bounding box center [938, 312] width 25 height 68
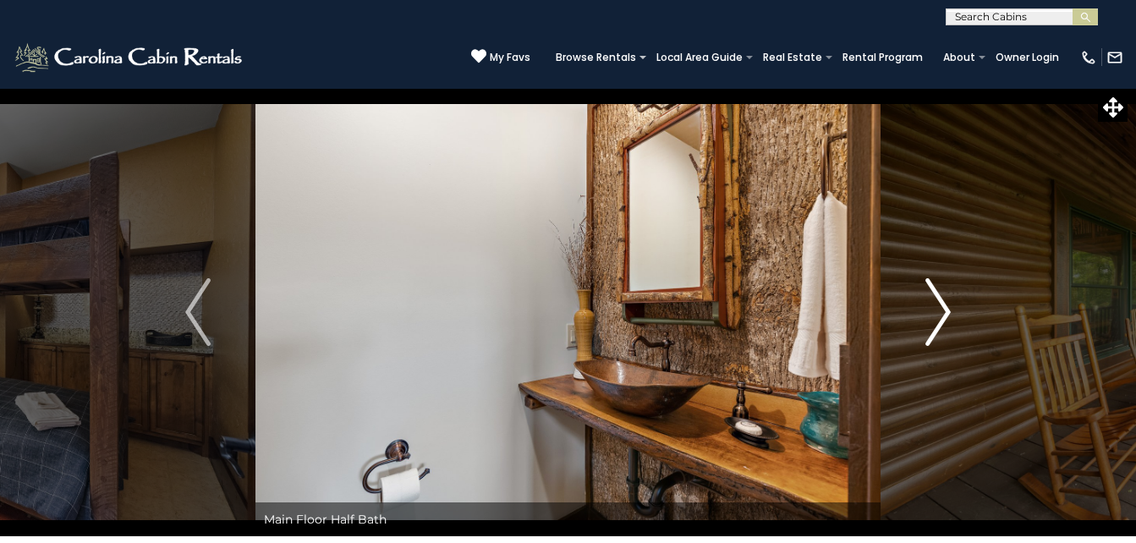
click at [935, 323] on img "Next" at bounding box center [938, 312] width 25 height 68
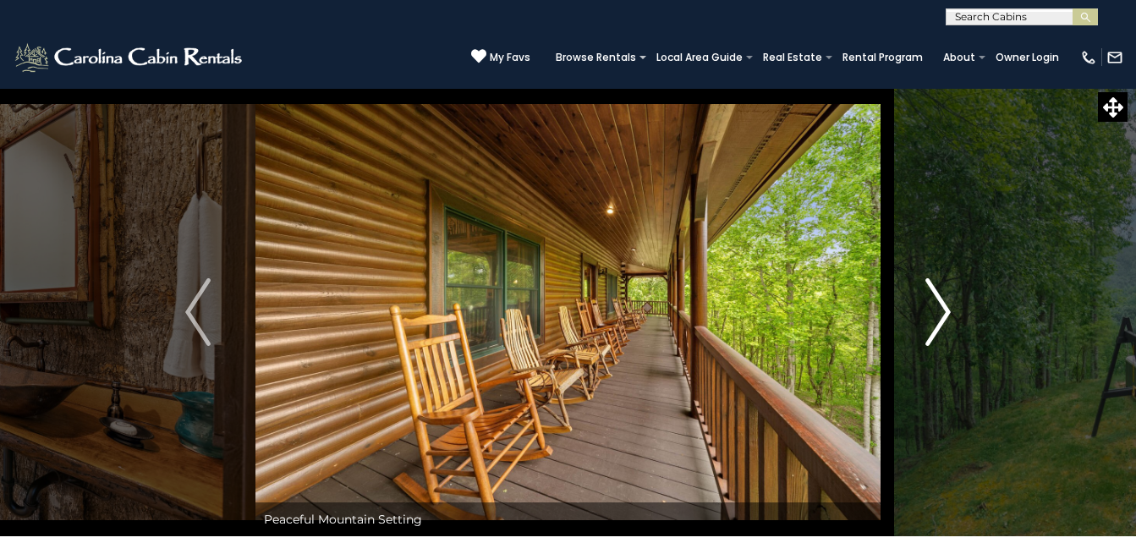
click at [930, 321] on img "Next" at bounding box center [938, 312] width 25 height 68
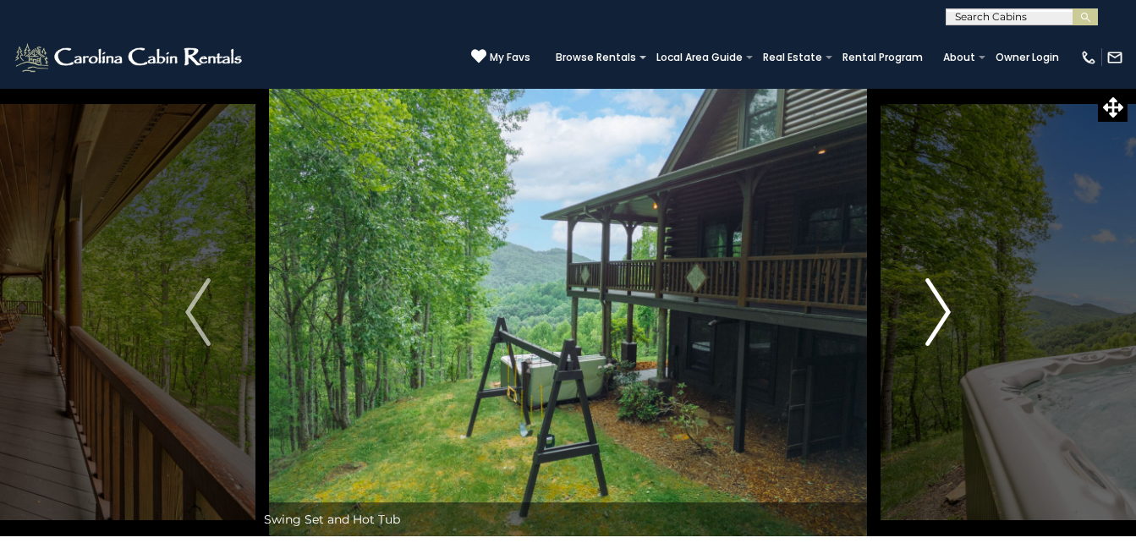
click at [936, 322] on img "Next" at bounding box center [938, 312] width 25 height 68
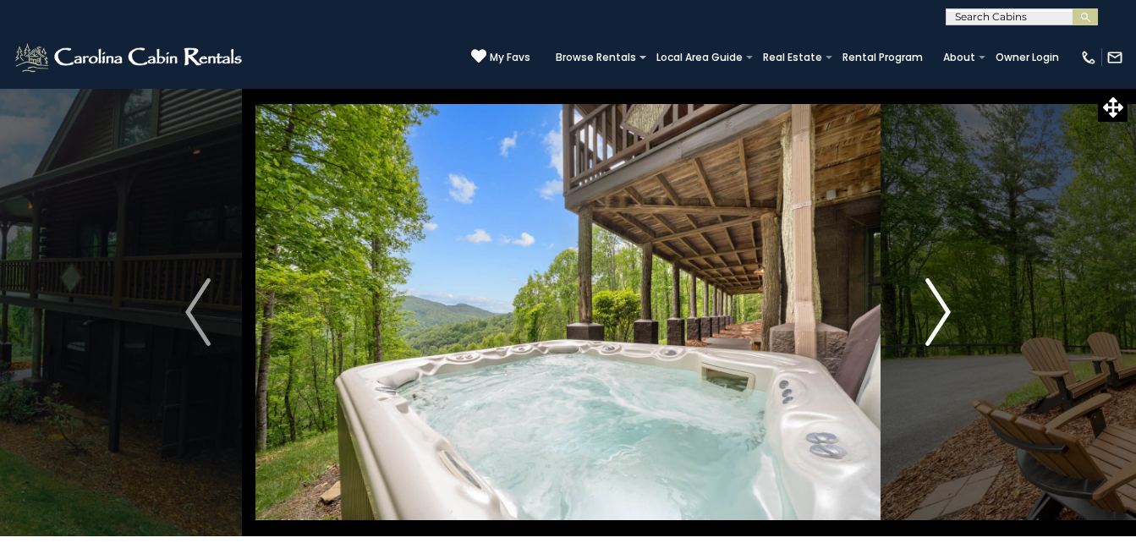
click at [940, 318] on img "Next" at bounding box center [938, 312] width 25 height 68
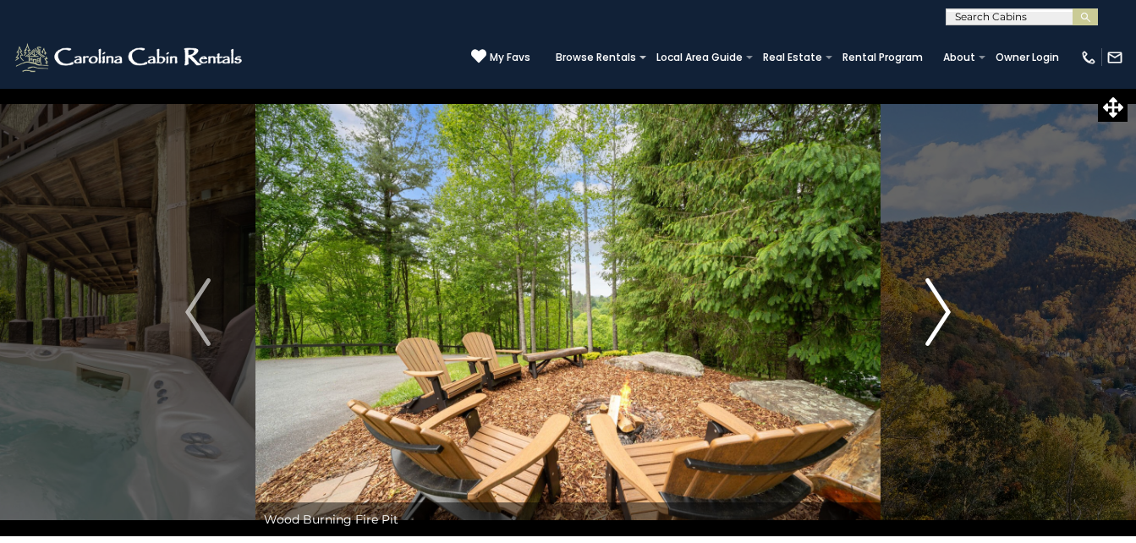
click at [946, 327] on img "Next" at bounding box center [938, 312] width 25 height 68
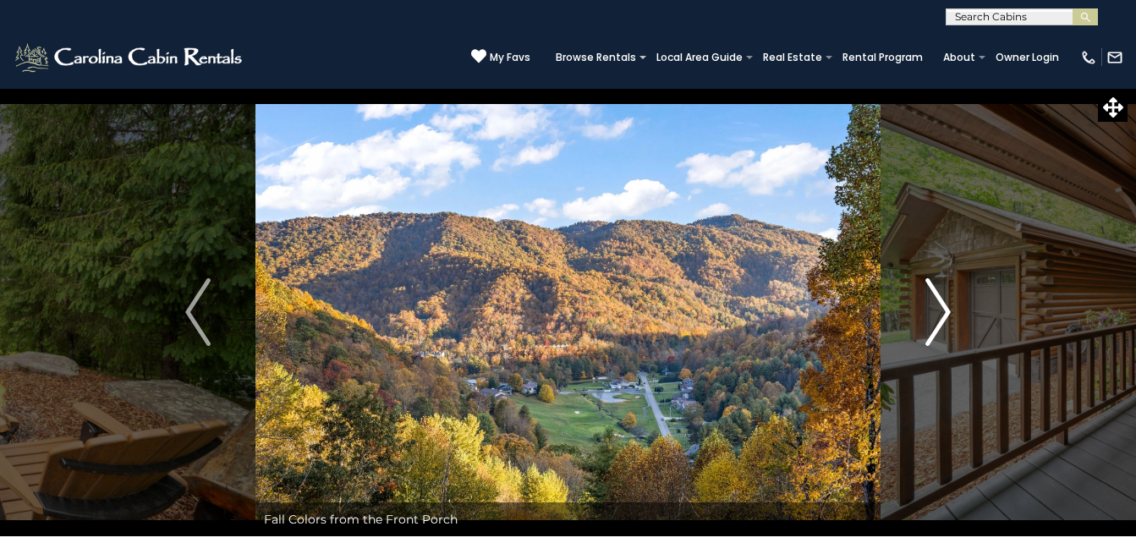
click at [940, 328] on img "Next" at bounding box center [938, 312] width 25 height 68
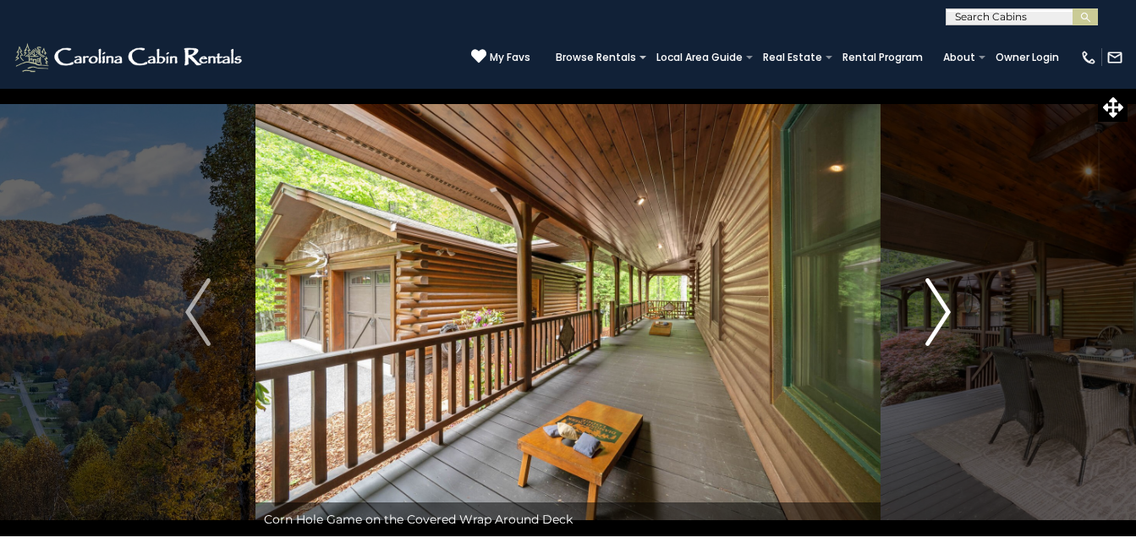
click at [944, 327] on img "Next" at bounding box center [938, 312] width 25 height 68
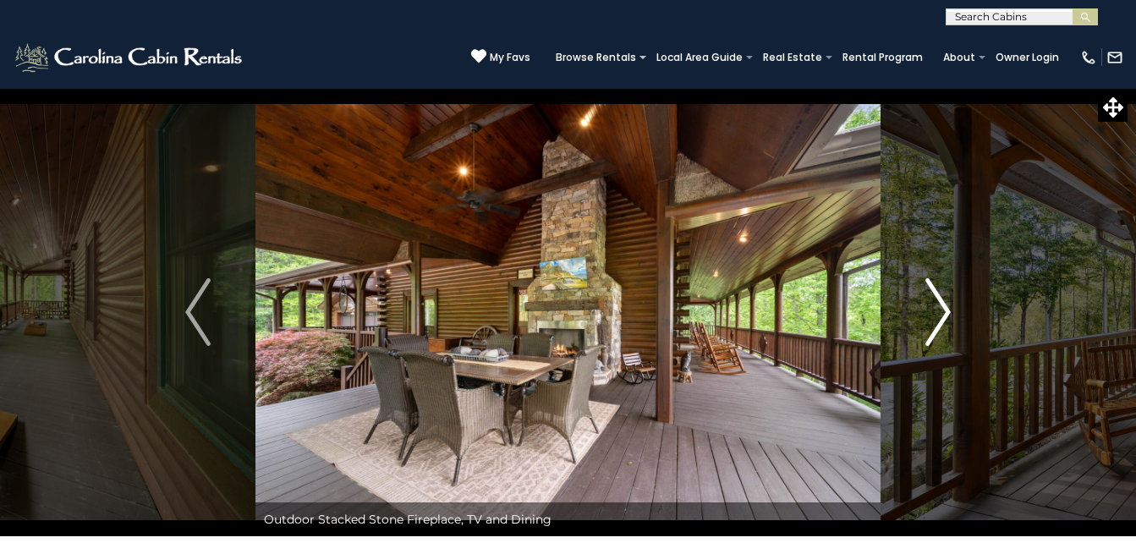
click at [946, 326] on img "Next" at bounding box center [938, 312] width 25 height 68
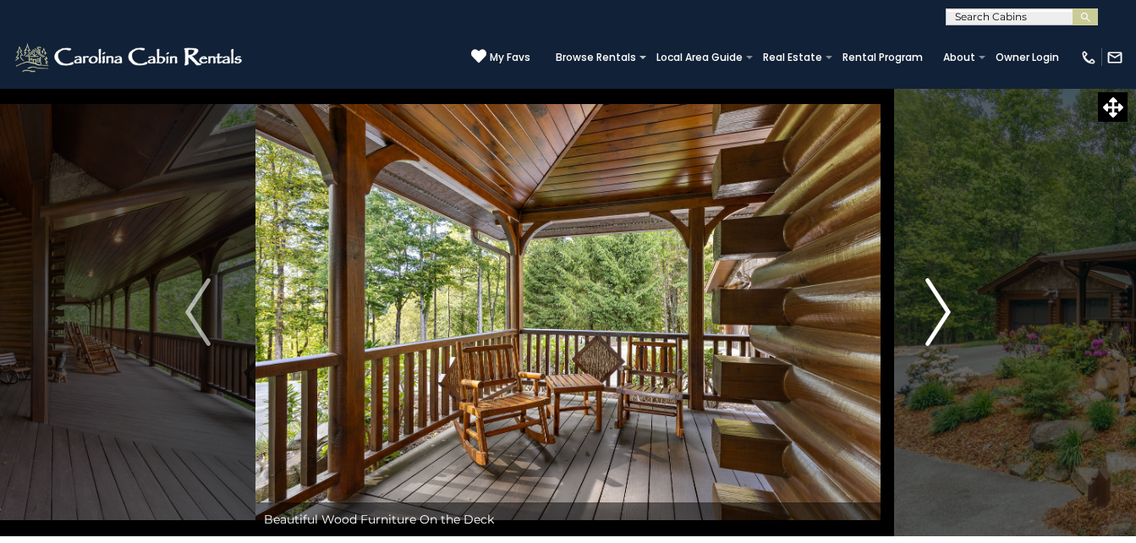
click at [940, 319] on img "Next" at bounding box center [938, 312] width 25 height 68
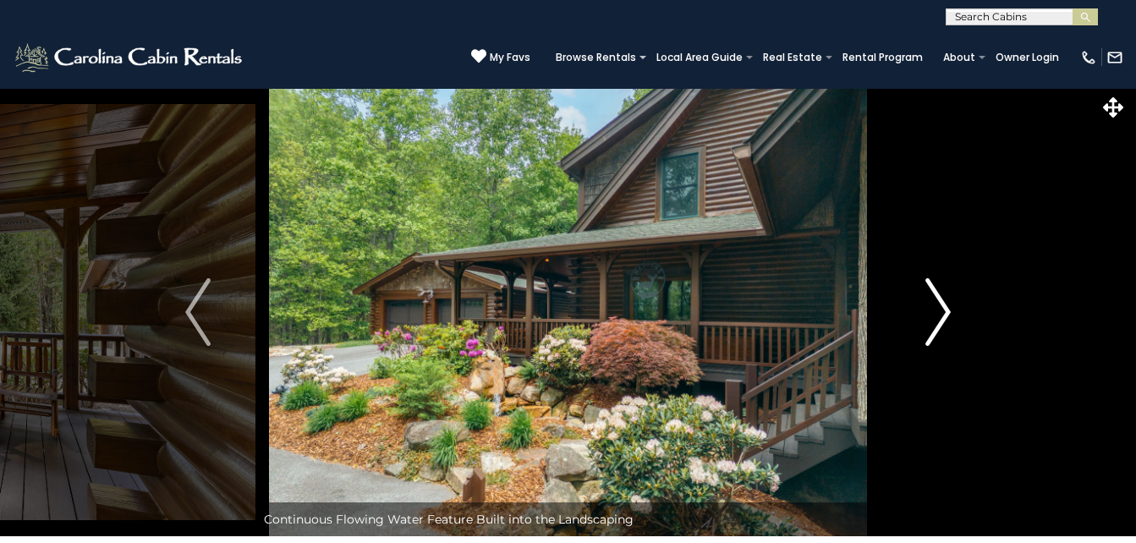
click at [941, 327] on img "Next" at bounding box center [938, 312] width 25 height 68
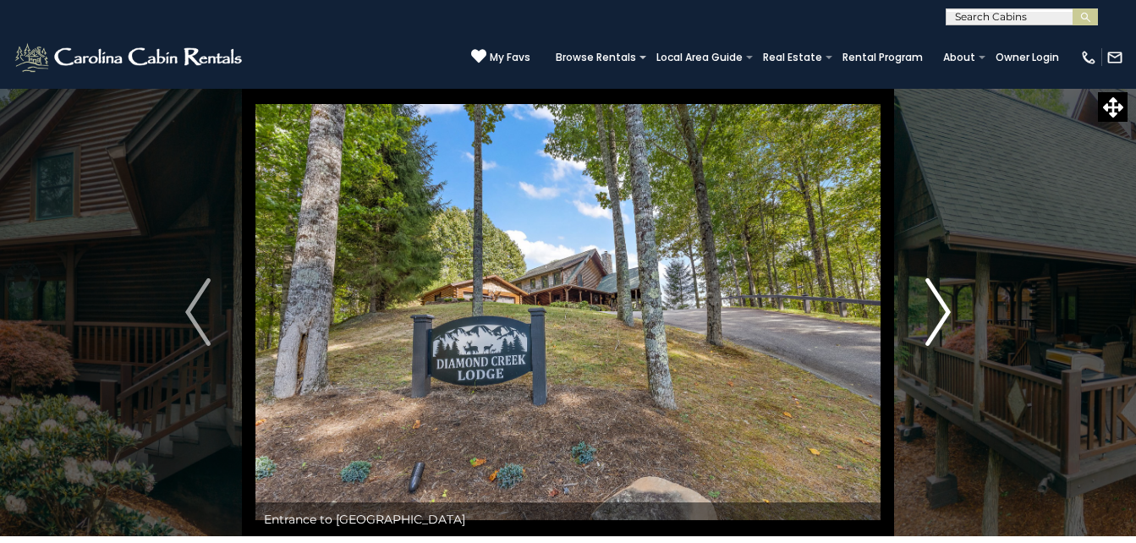
click at [943, 327] on img "Next" at bounding box center [938, 312] width 25 height 68
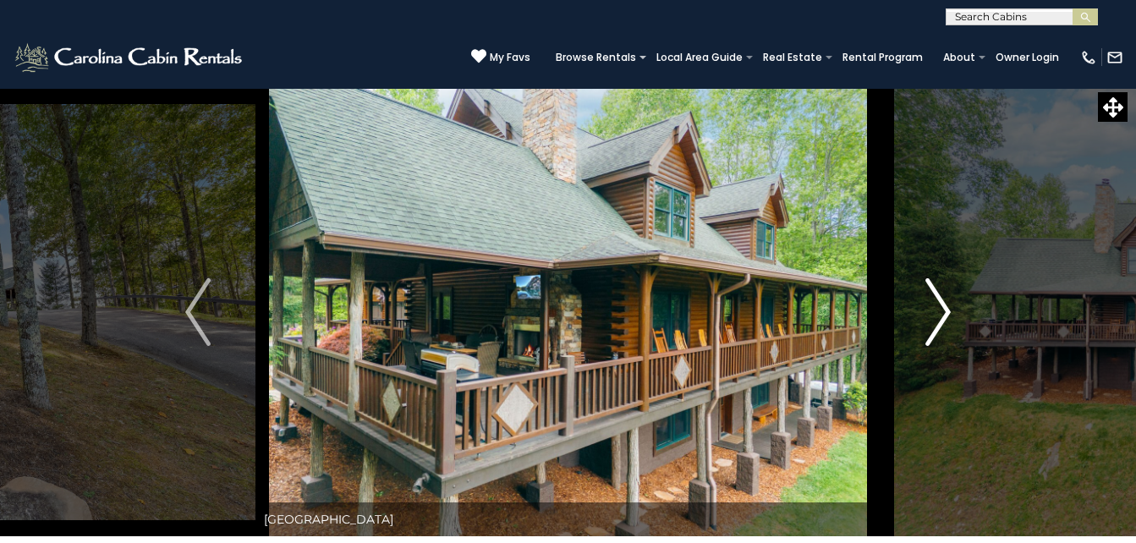
click at [931, 330] on img "Next" at bounding box center [938, 312] width 25 height 68
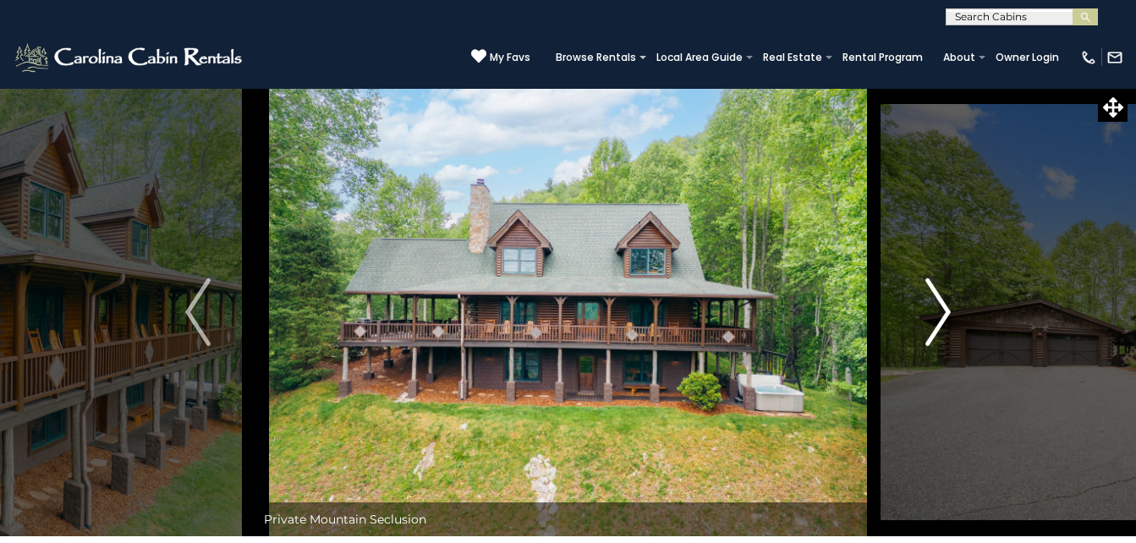
click at [937, 332] on img "Next" at bounding box center [938, 312] width 25 height 68
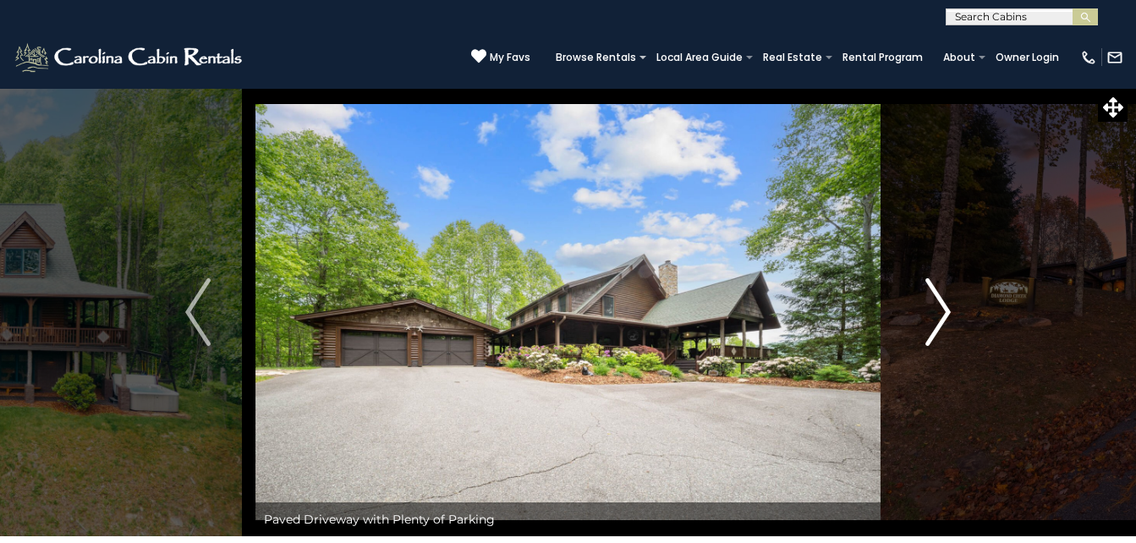
click at [937, 327] on img "Next" at bounding box center [938, 312] width 25 height 68
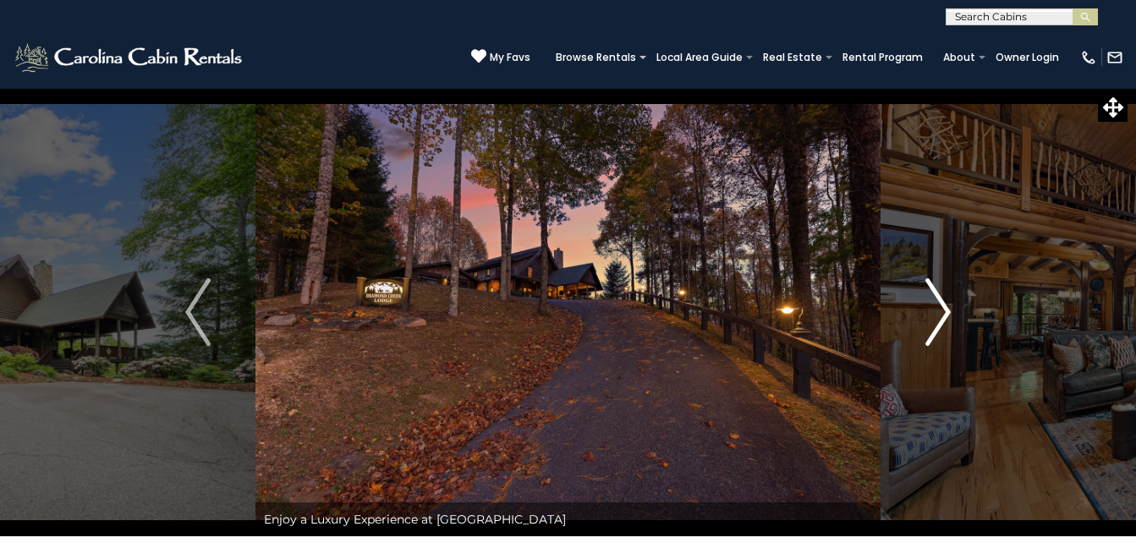
click at [944, 326] on img "Next" at bounding box center [938, 312] width 25 height 68
